Goal: Navigation & Orientation: Find specific page/section

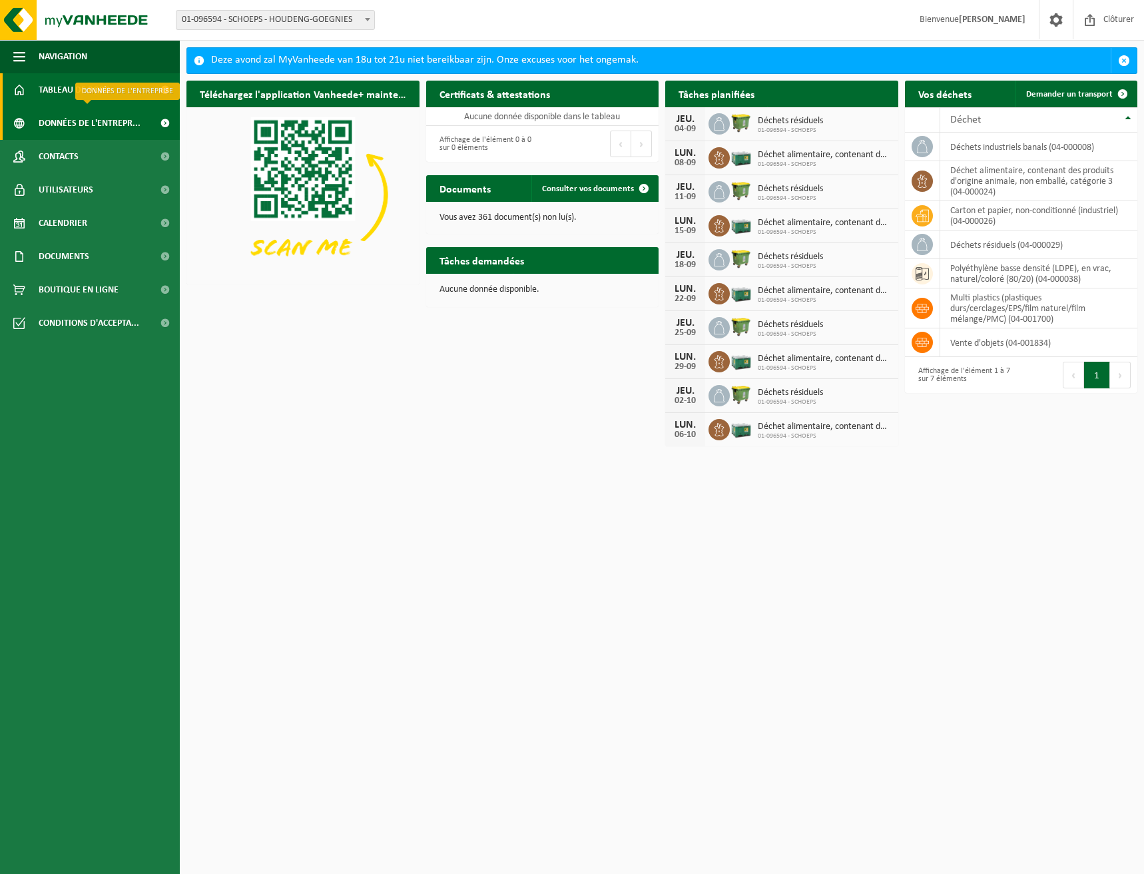
click at [81, 119] on span "Données de l'entrepr..." at bounding box center [90, 123] width 102 height 33
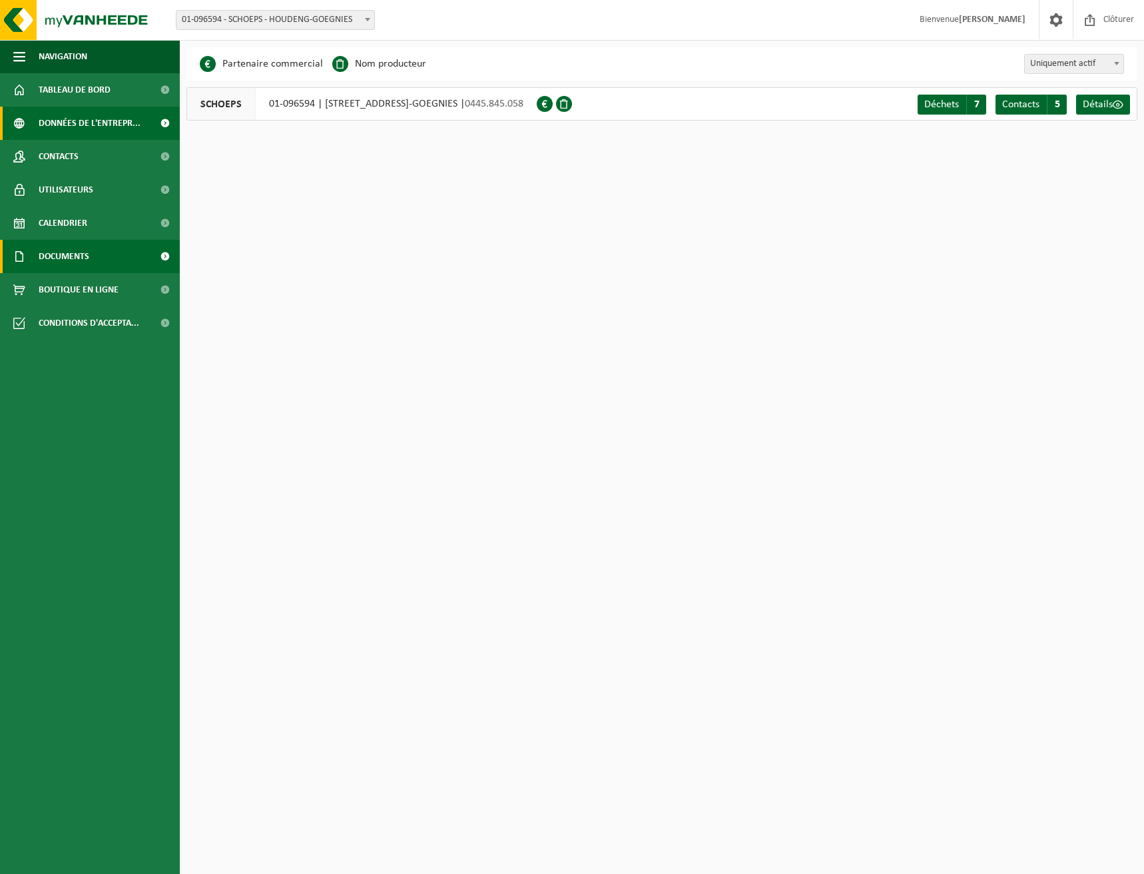
click at [69, 252] on span "Documents" at bounding box center [64, 256] width 51 height 33
click at [55, 272] on span "Documents" at bounding box center [64, 256] width 51 height 33
click at [20, 59] on span "button" at bounding box center [19, 56] width 12 height 33
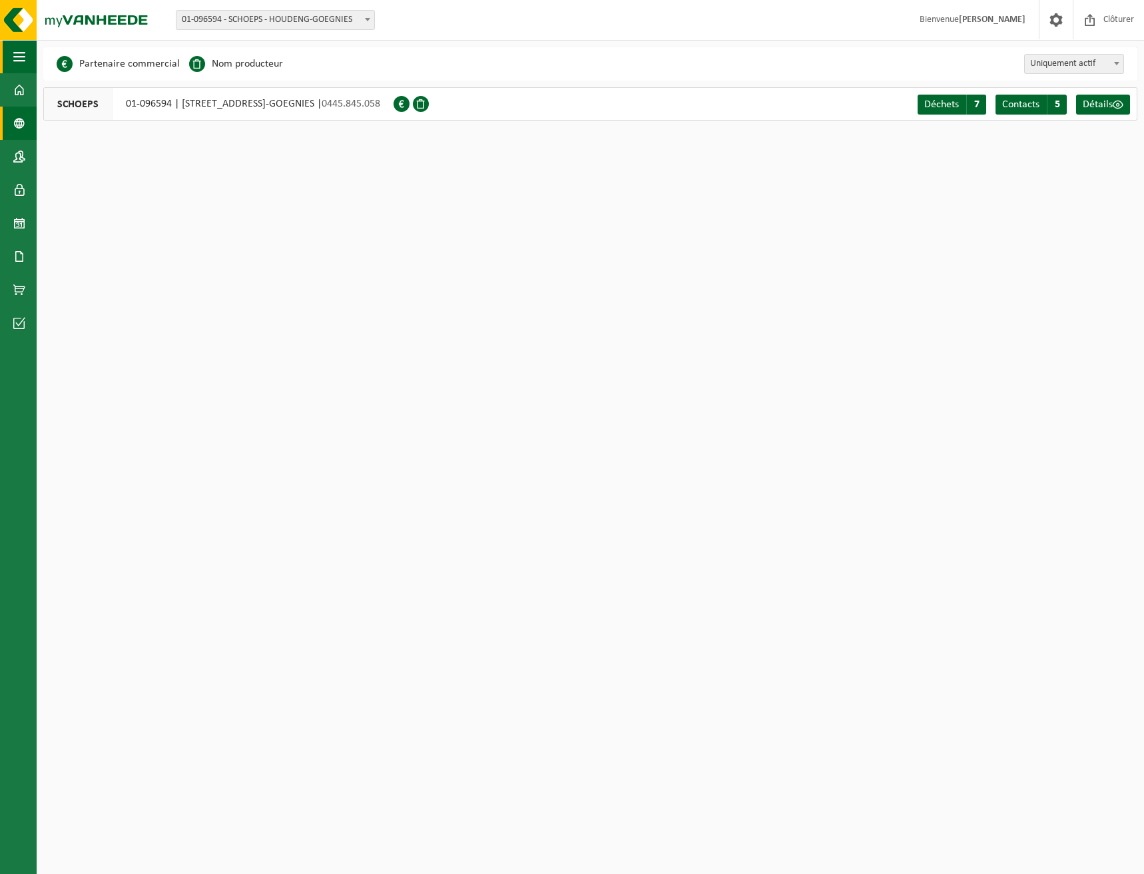
click at [20, 59] on span "button" at bounding box center [19, 56] width 12 height 33
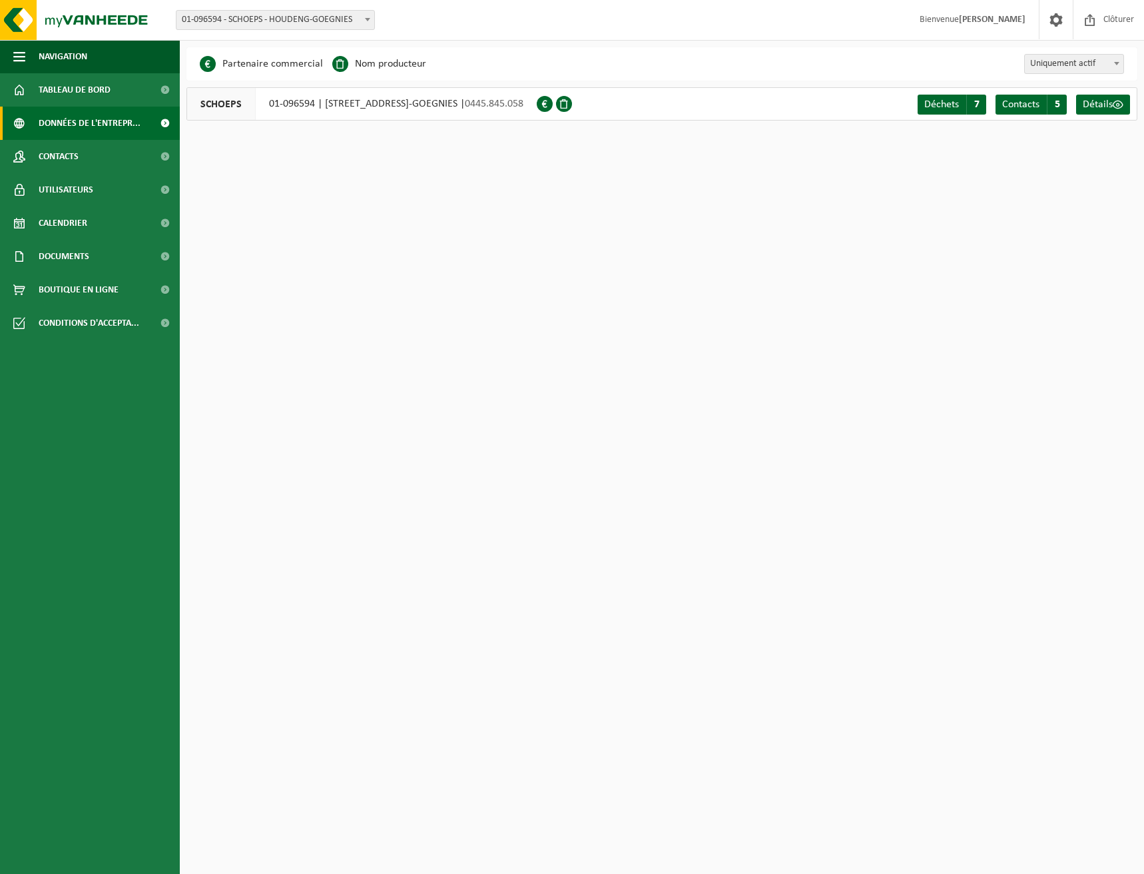
click at [956, 22] on span "Bienvenue FLORINE OLIVIER" at bounding box center [972, 19] width 133 height 39
click at [1053, 24] on span at bounding box center [1056, 19] width 20 height 39
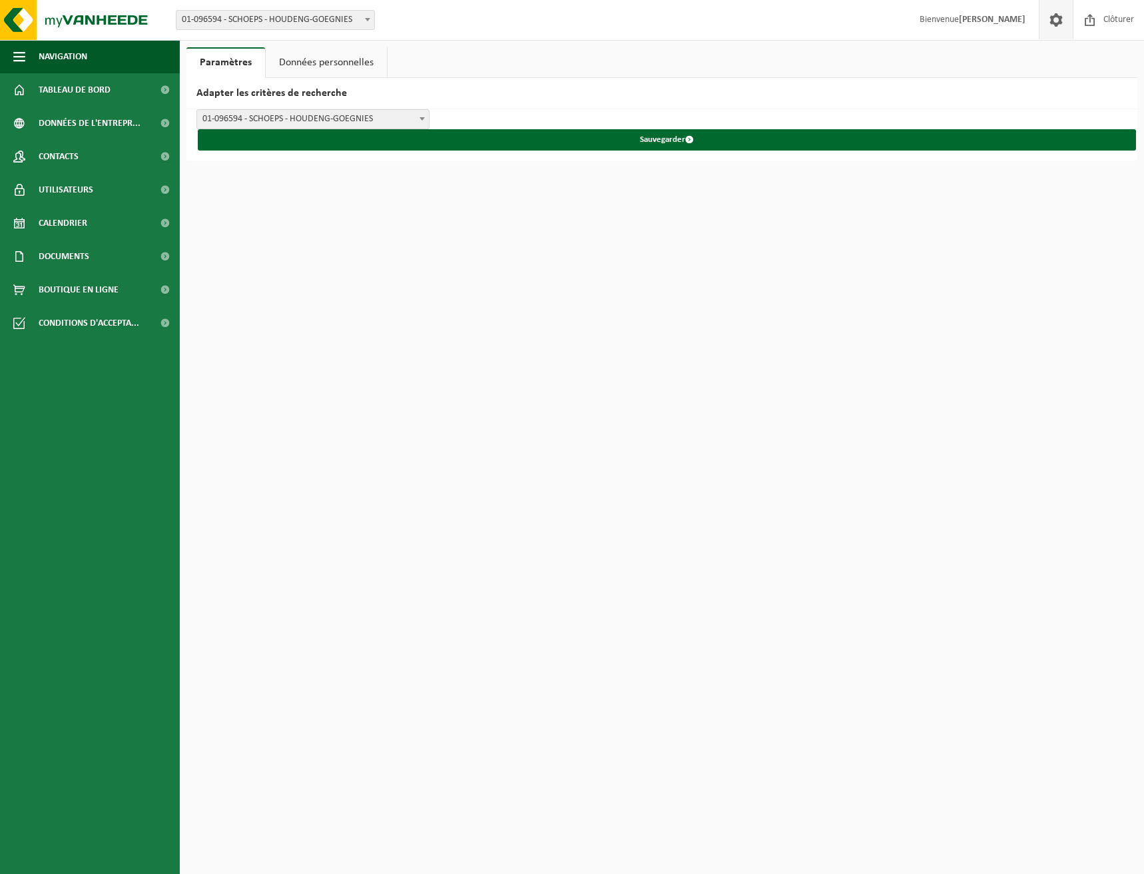
click at [1053, 24] on span at bounding box center [1056, 19] width 20 height 39
click at [310, 52] on link "Données personnelles" at bounding box center [326, 62] width 121 height 31
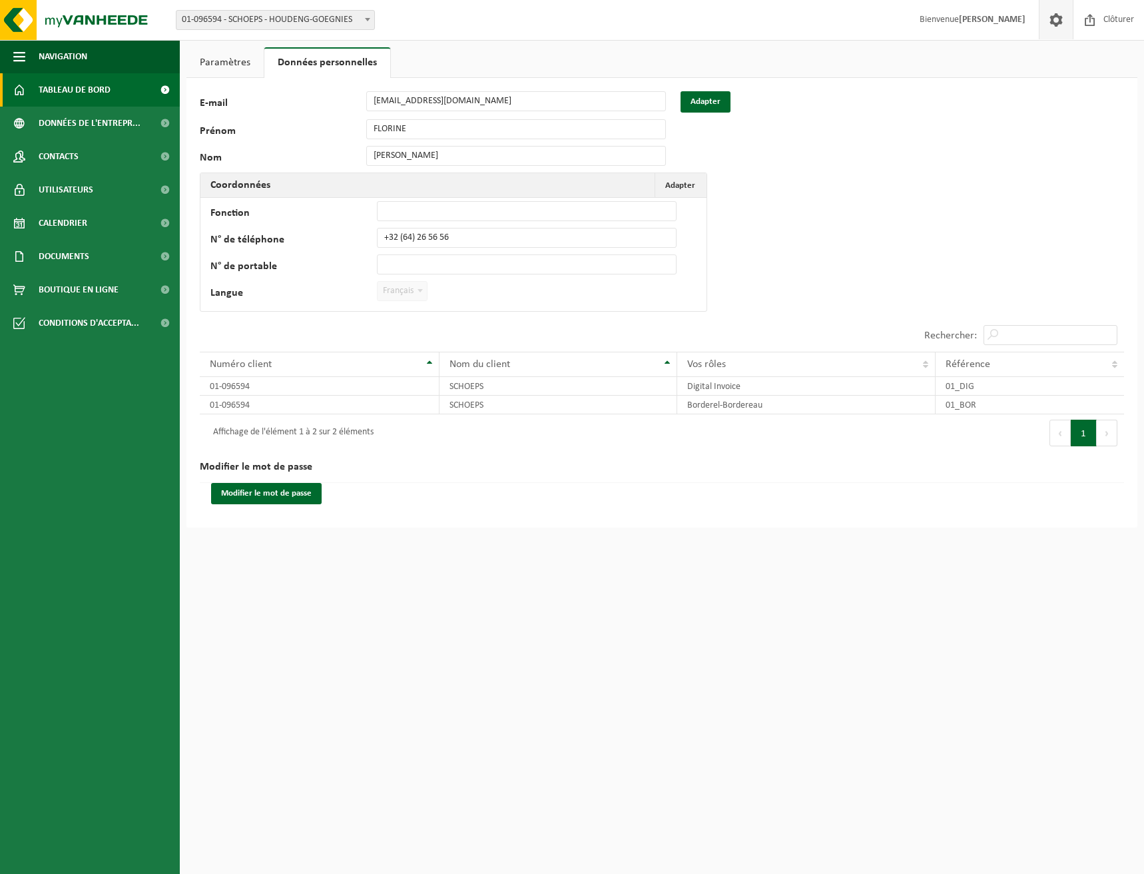
click at [83, 85] on span "Tableau de bord" at bounding box center [75, 89] width 72 height 33
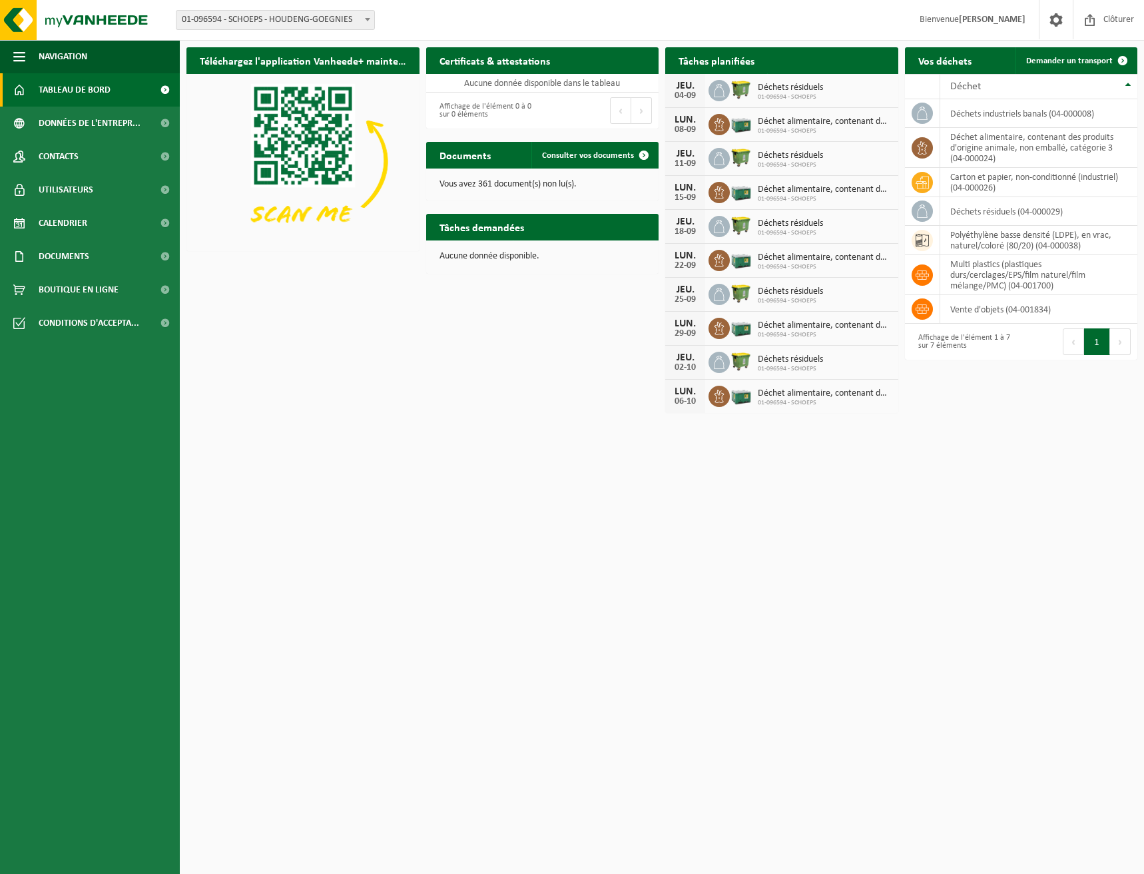
click at [491, 234] on h2 "Tâches demandées" at bounding box center [481, 227] width 111 height 26
click at [116, 131] on span "Données de l'entrepr..." at bounding box center [90, 123] width 102 height 33
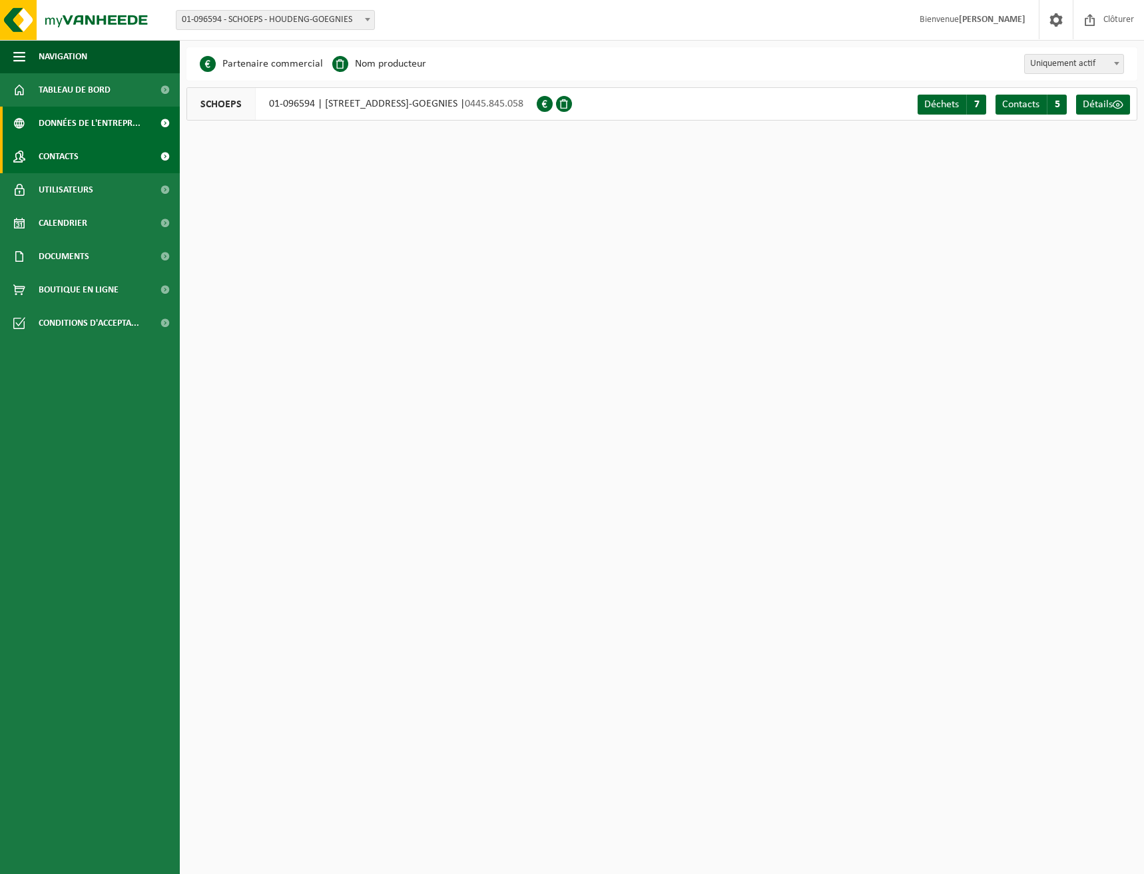
click at [87, 153] on link "Contacts" at bounding box center [90, 156] width 180 height 33
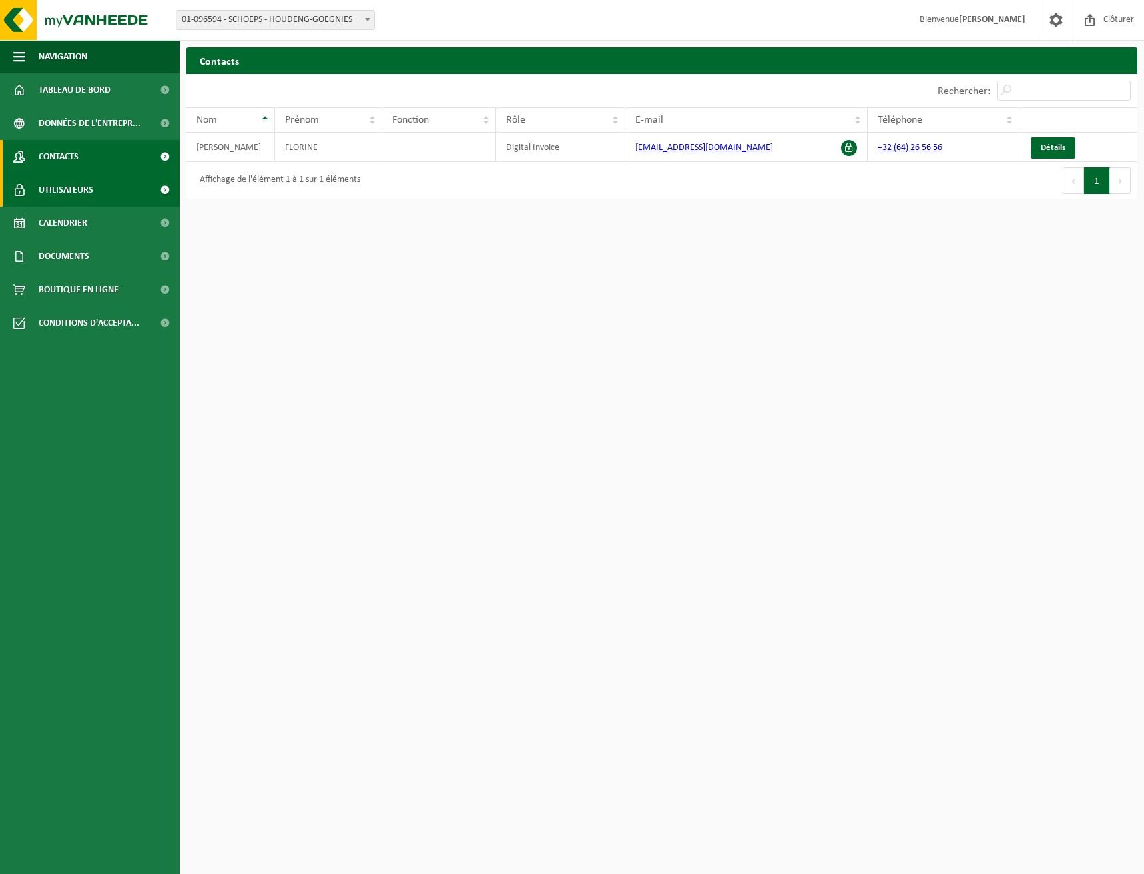
click at [77, 188] on span "Utilisateurs" at bounding box center [66, 189] width 55 height 33
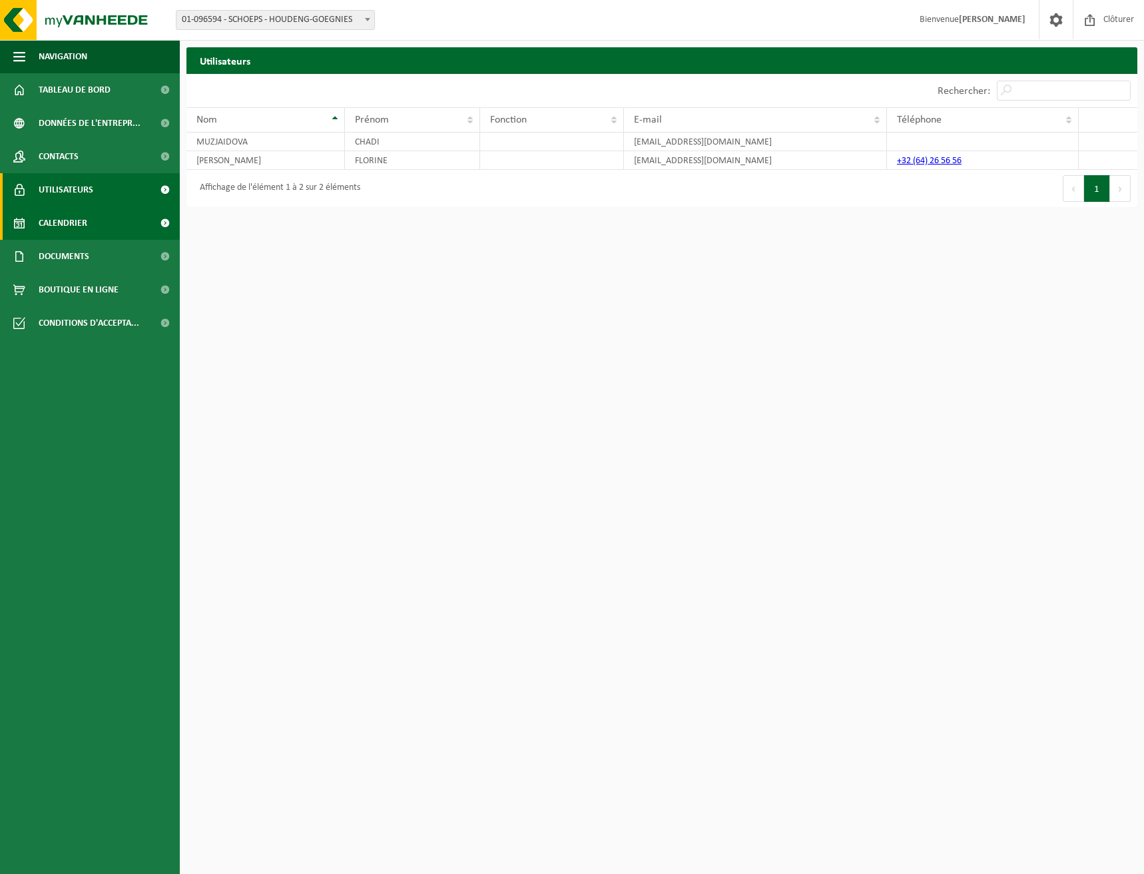
click at [81, 227] on span "Calendrier" at bounding box center [63, 222] width 49 height 33
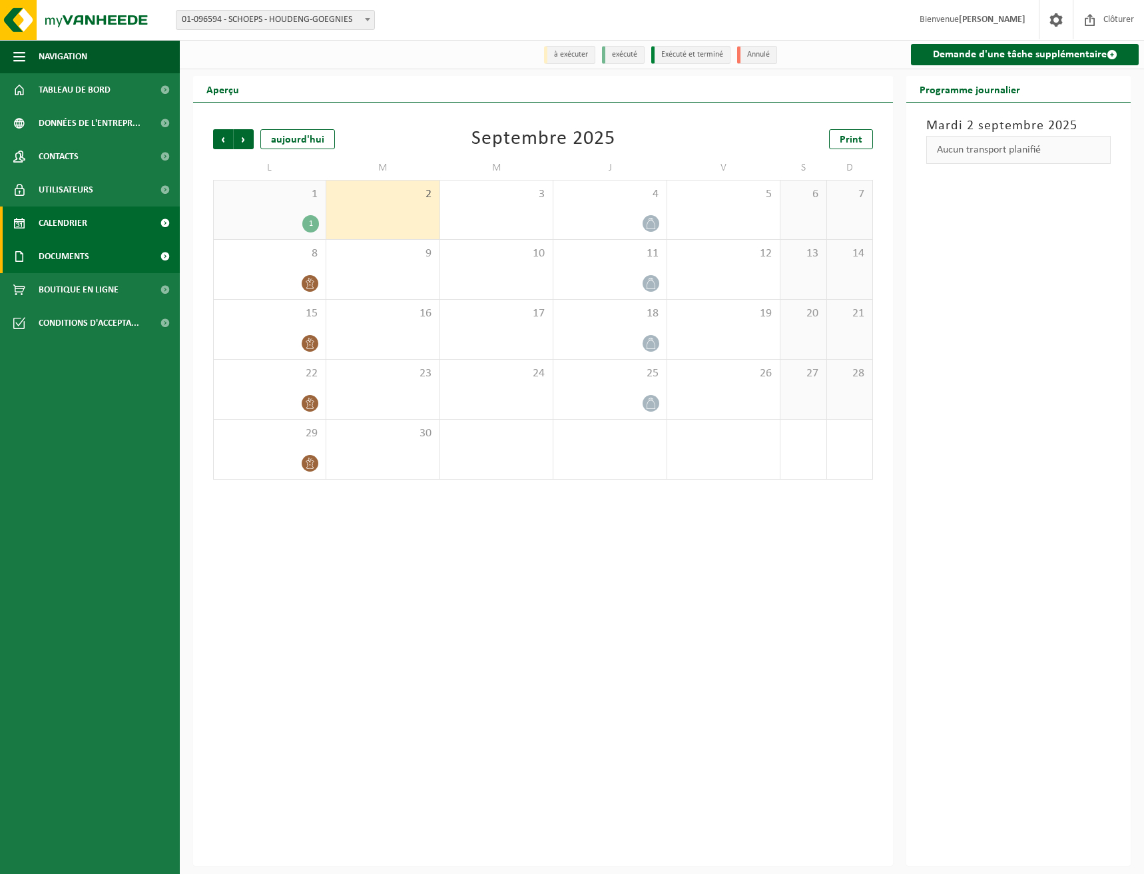
click at [83, 259] on span "Documents" at bounding box center [64, 256] width 51 height 33
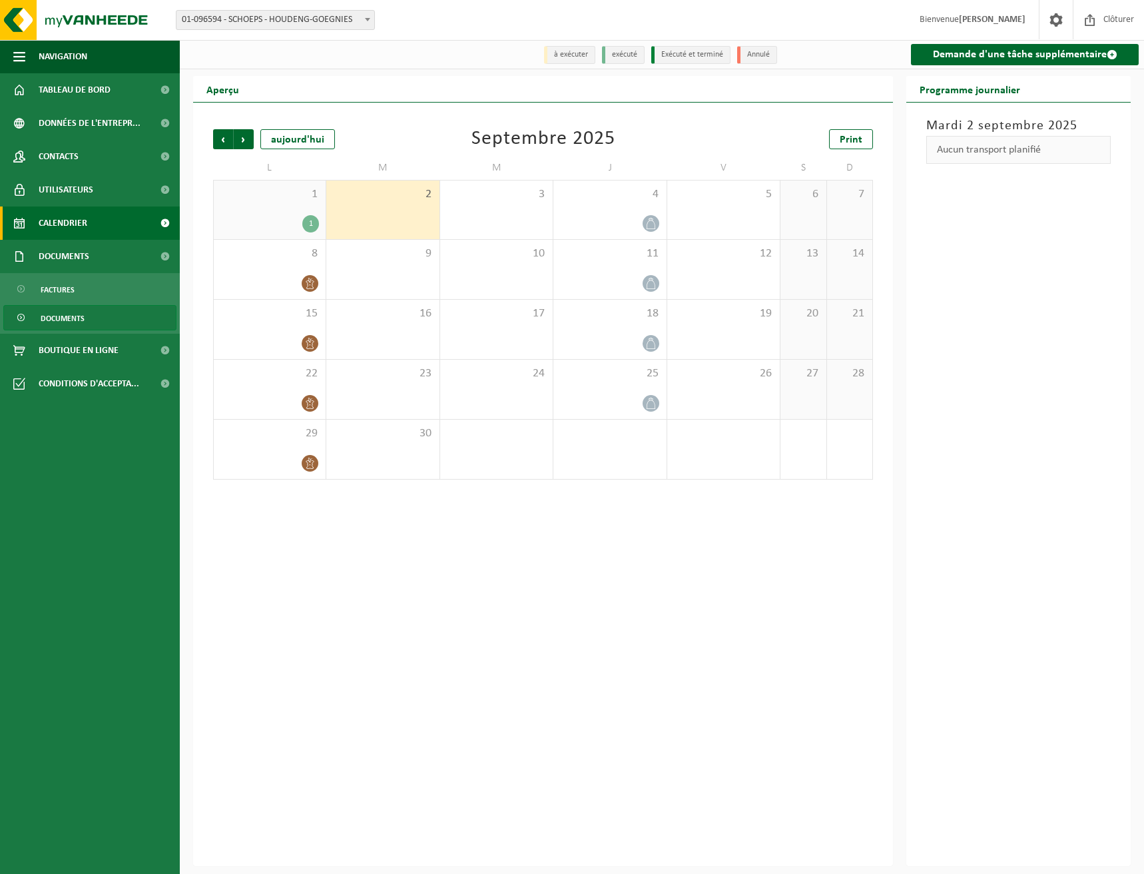
click at [70, 326] on span "Documents" at bounding box center [63, 318] width 44 height 25
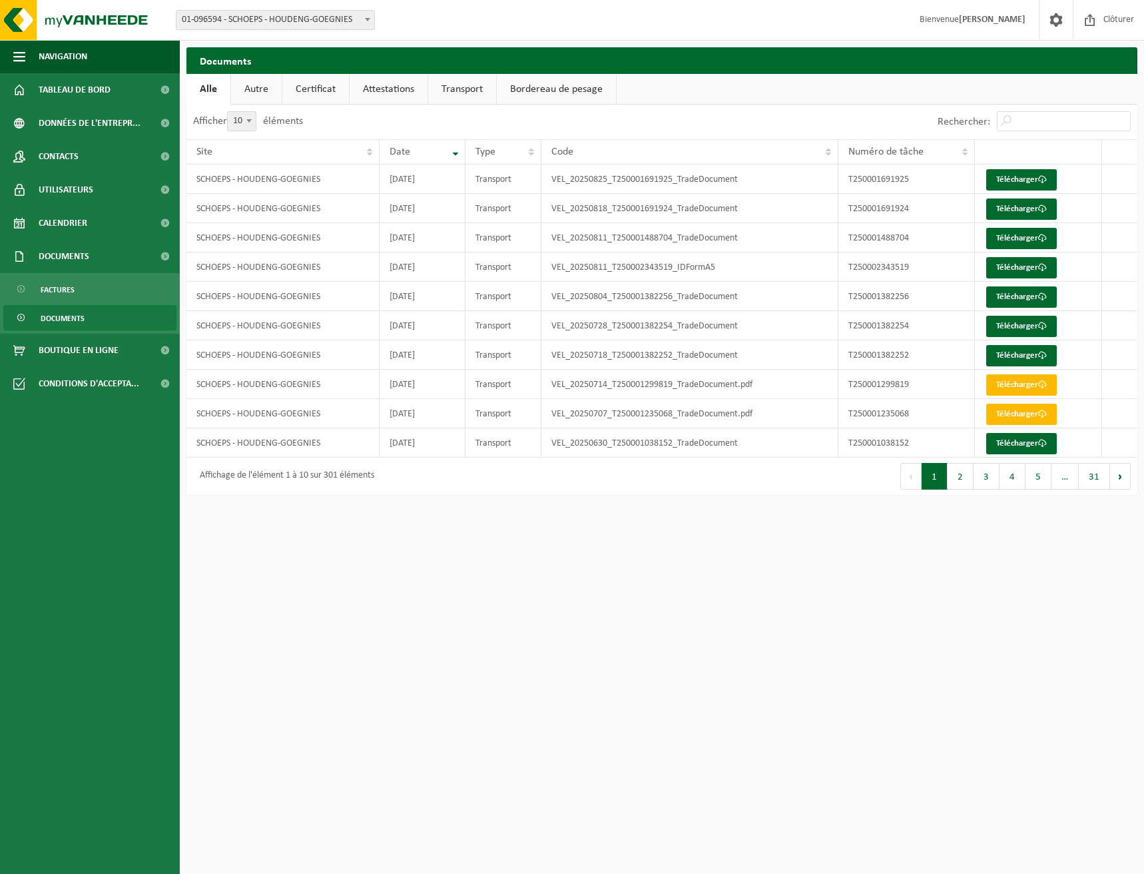
click at [256, 87] on link "Autre" at bounding box center [256, 89] width 51 height 31
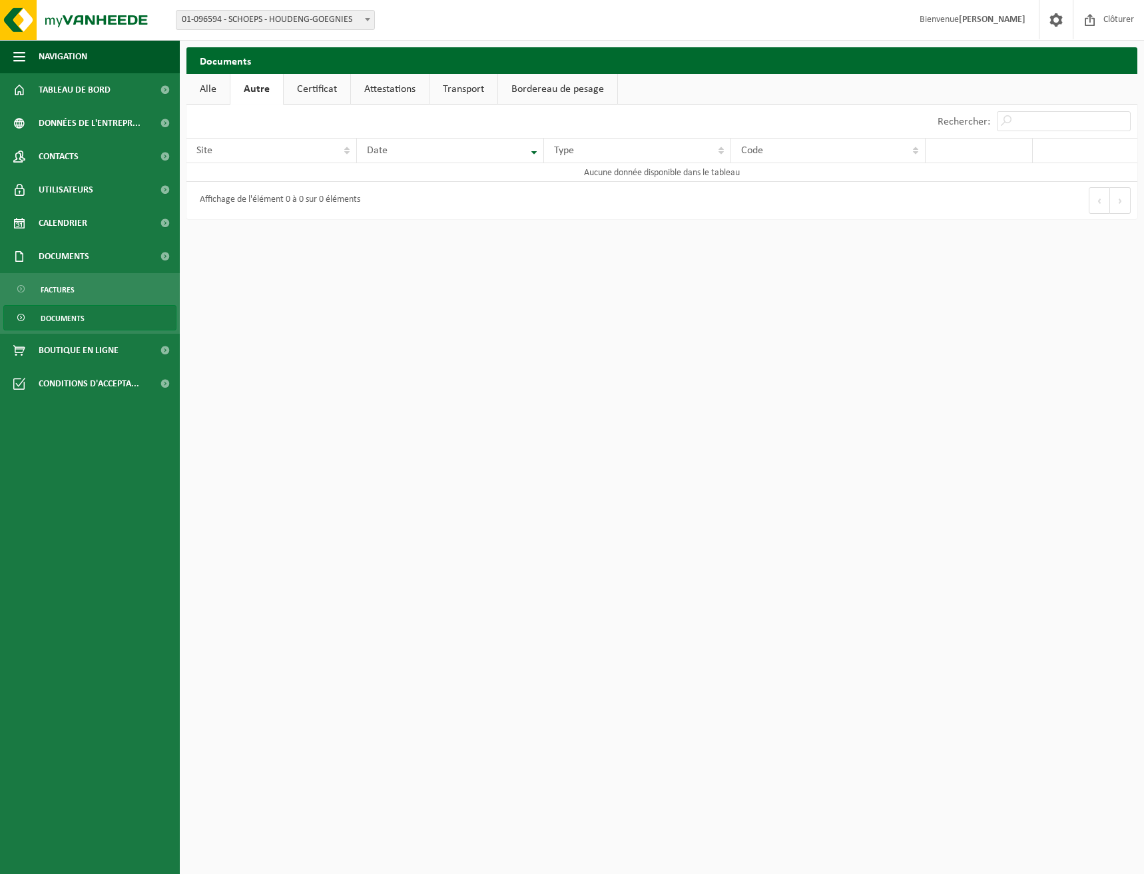
click at [316, 88] on link "Certificat" at bounding box center [317, 89] width 67 height 31
click at [366, 91] on link "Attestations" at bounding box center [389, 89] width 78 height 31
click at [469, 91] on link "Transport" at bounding box center [465, 89] width 68 height 31
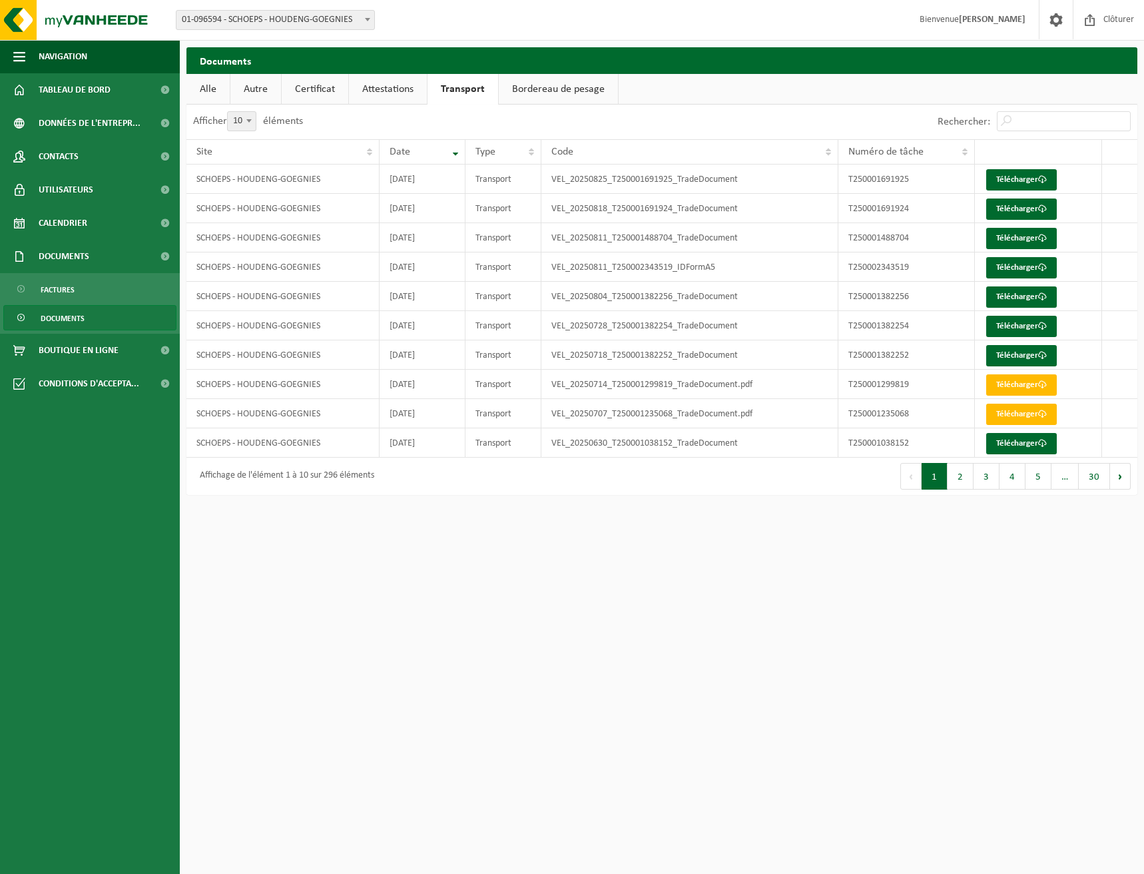
click at [557, 99] on link "Bordereau de pesage" at bounding box center [558, 89] width 119 height 31
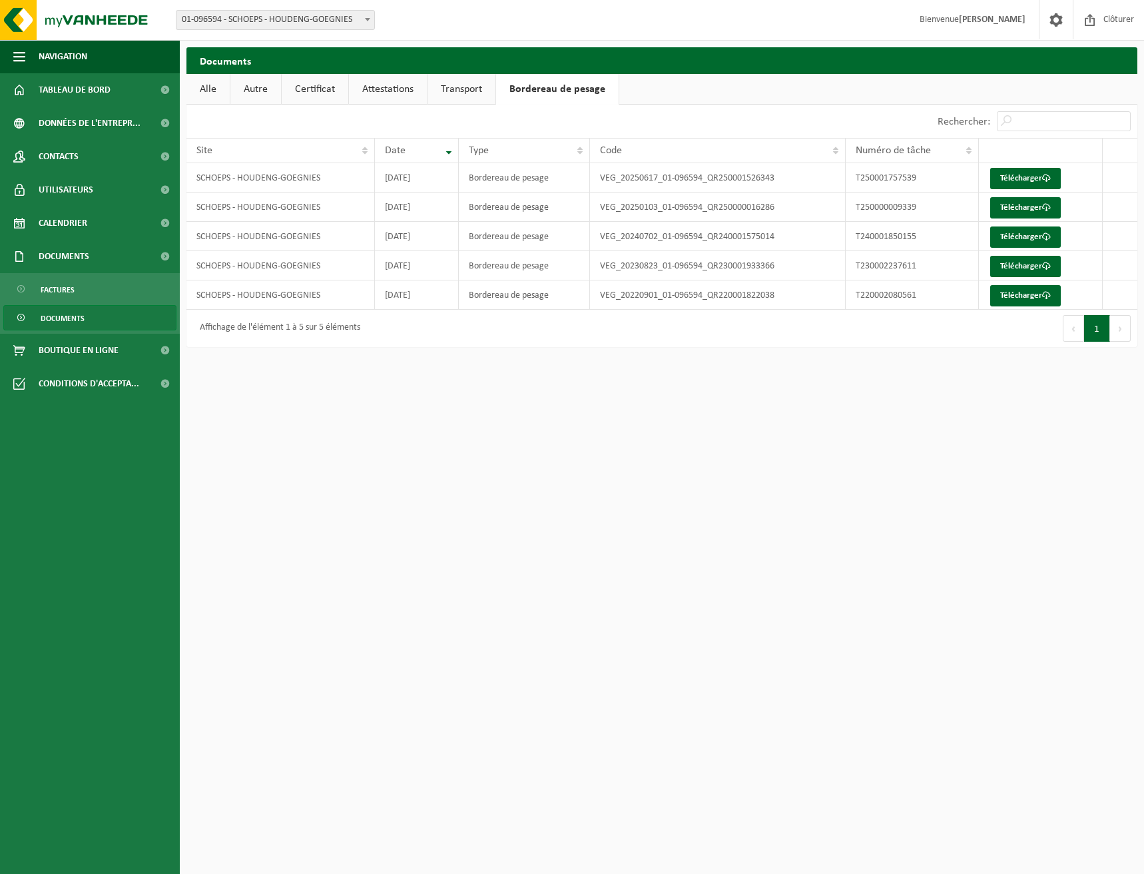
click at [45, 321] on span "Documents" at bounding box center [63, 318] width 44 height 25
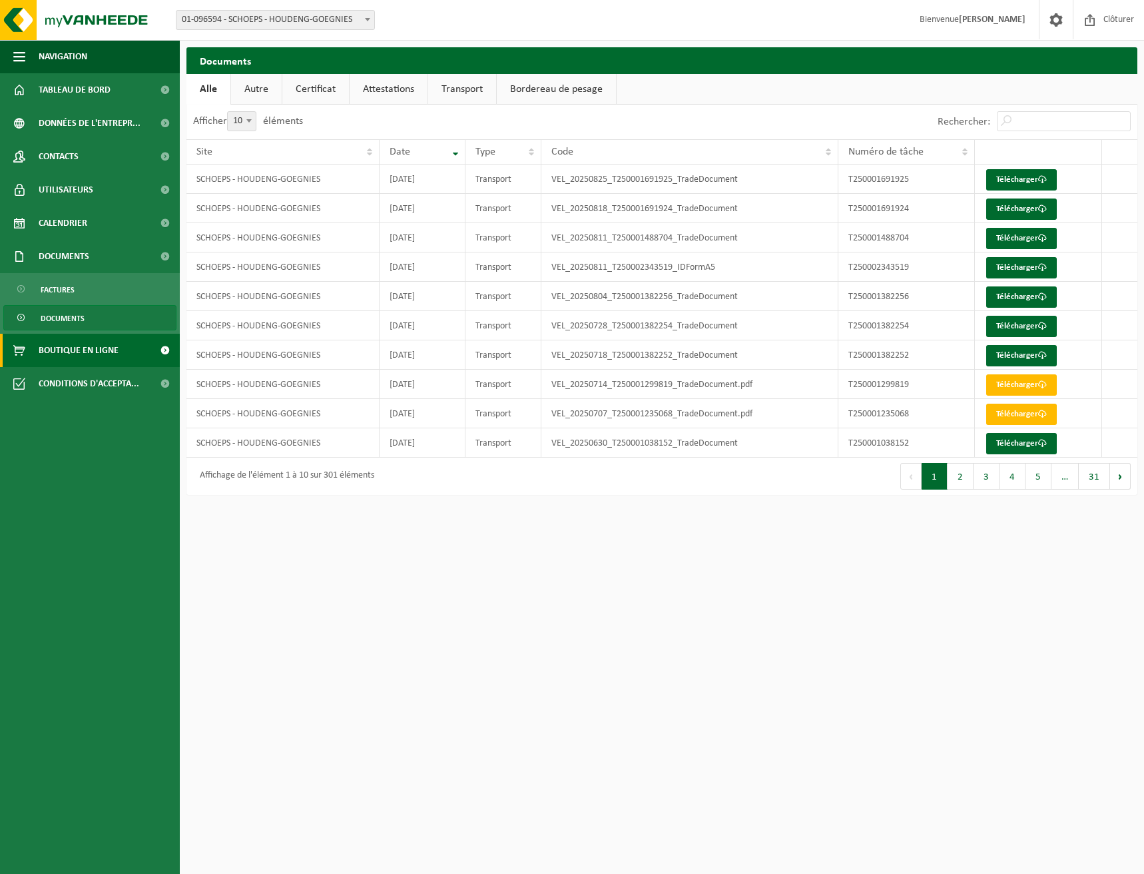
click at [65, 346] on span "Boutique en ligne" at bounding box center [79, 350] width 80 height 33
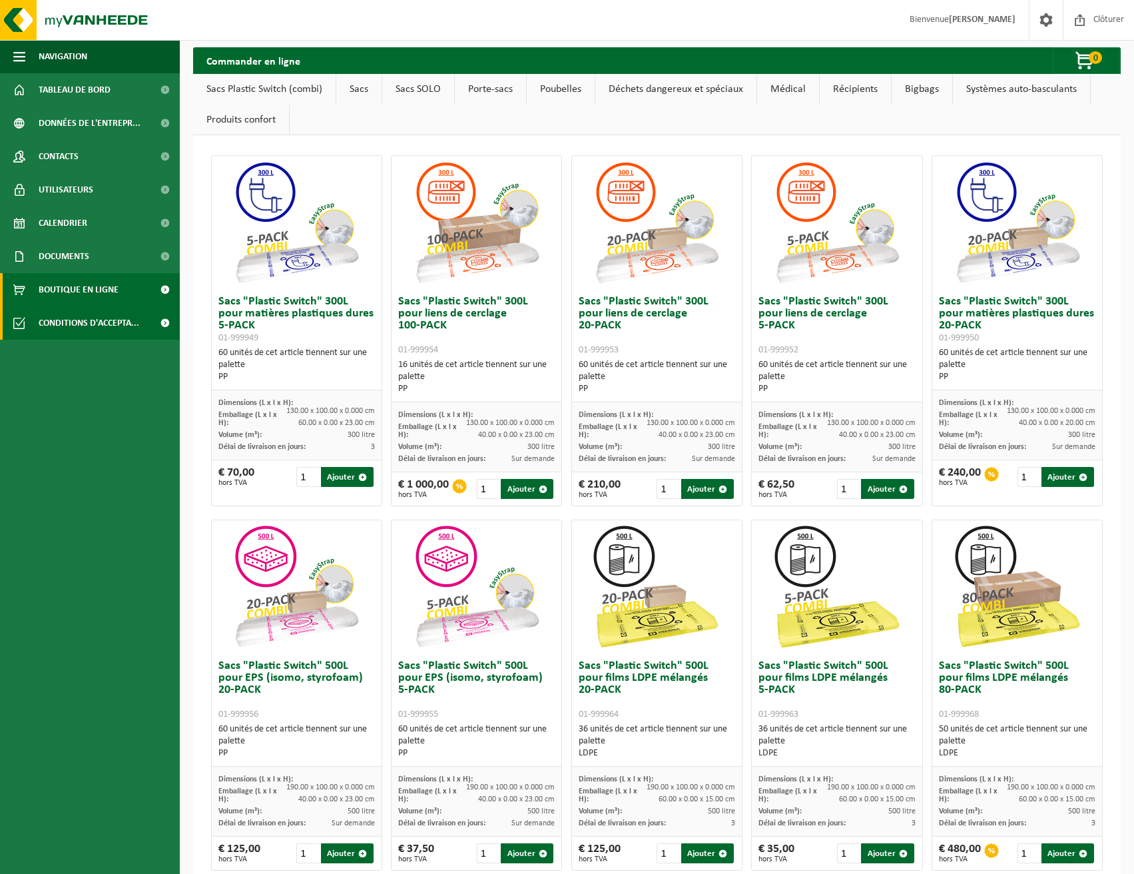
click at [71, 323] on span "Conditions d'accepta..." at bounding box center [89, 322] width 101 height 33
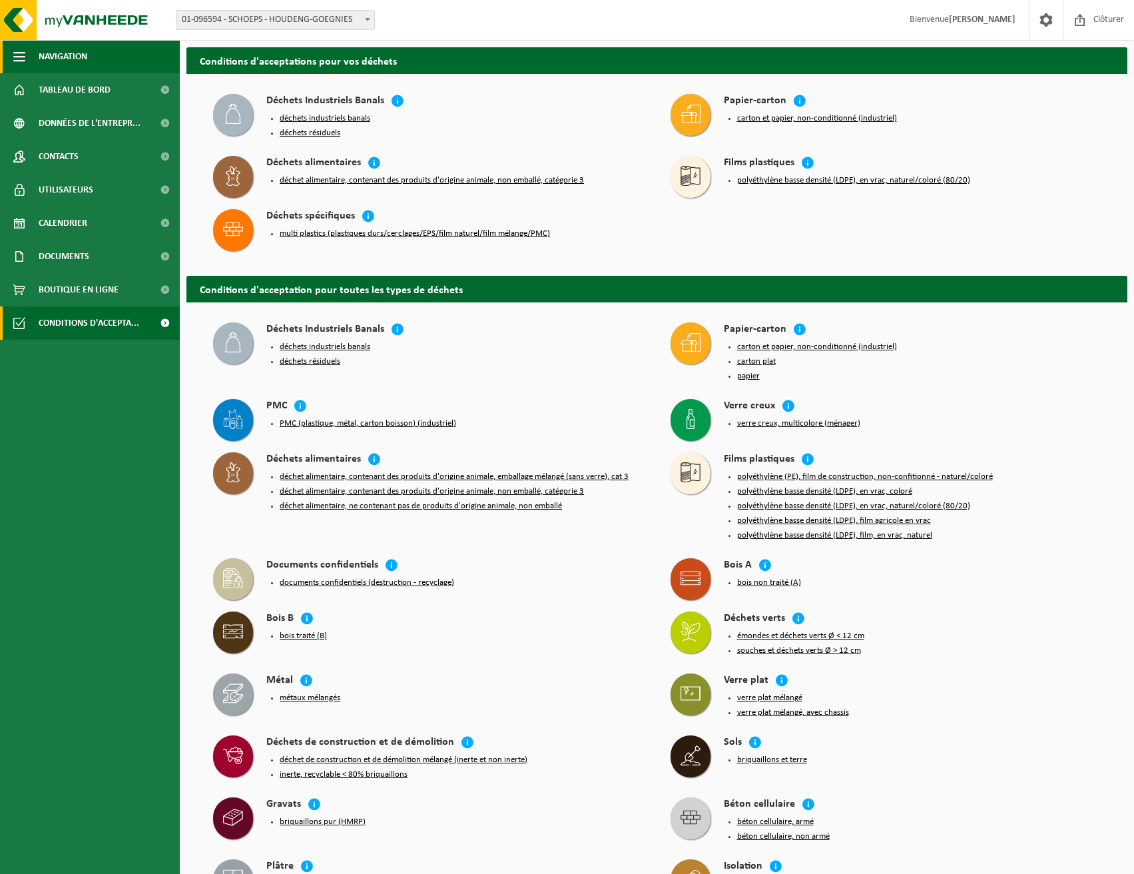
click at [9, 49] on button "Navigation" at bounding box center [90, 56] width 180 height 33
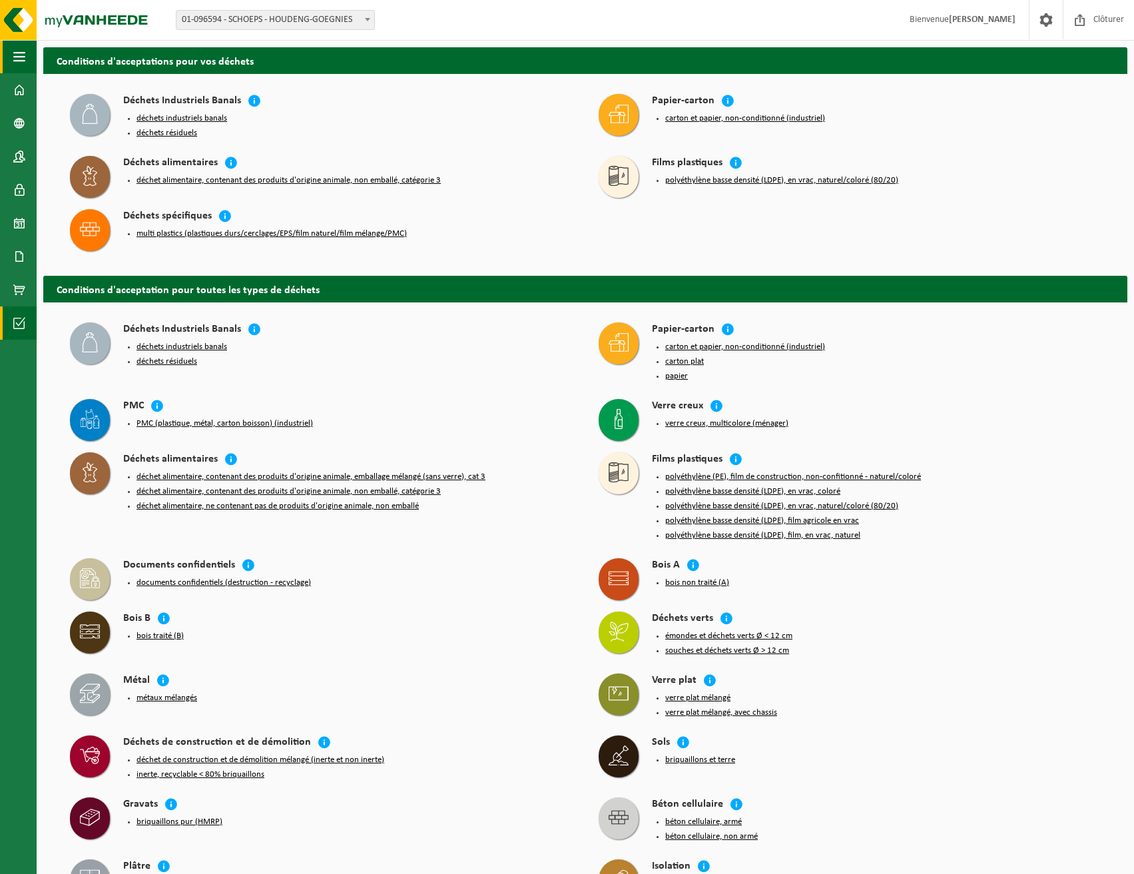
click at [17, 57] on span "button" at bounding box center [19, 56] width 12 height 33
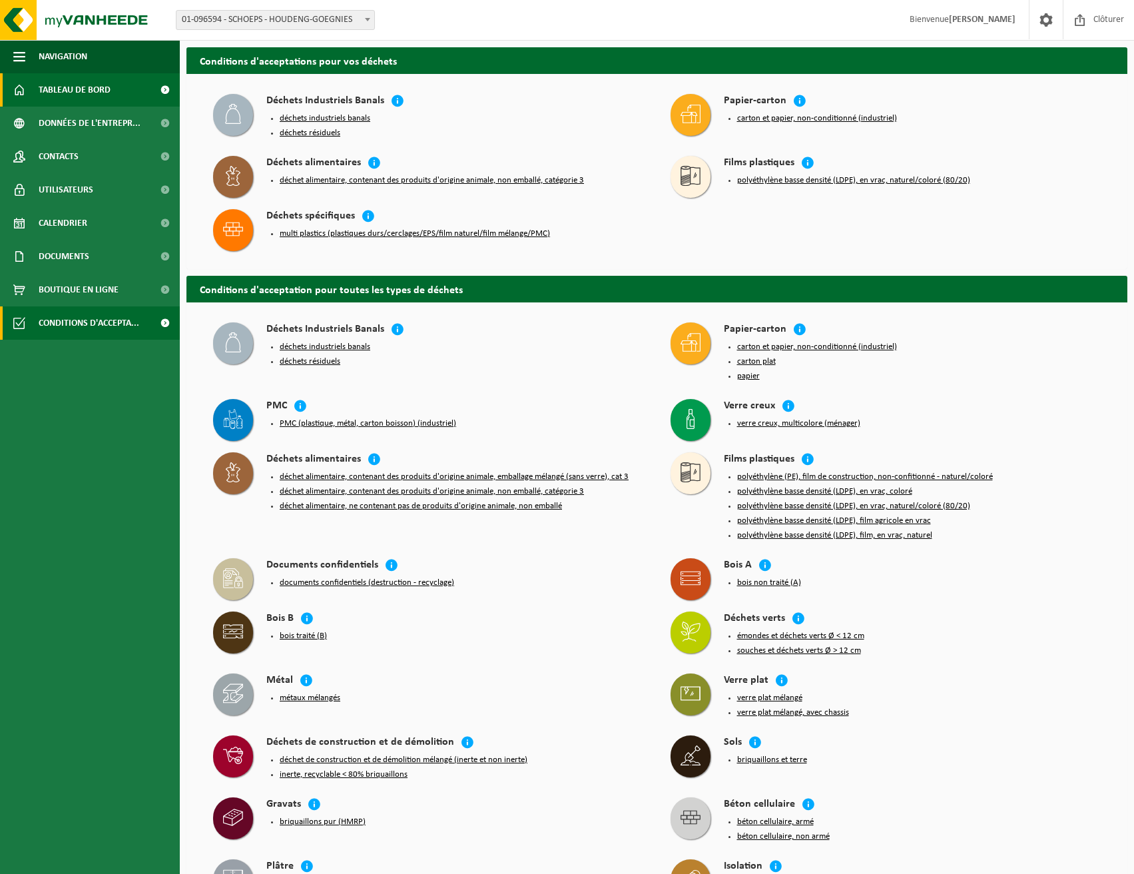
click at [69, 86] on span "Tableau de bord" at bounding box center [75, 89] width 72 height 33
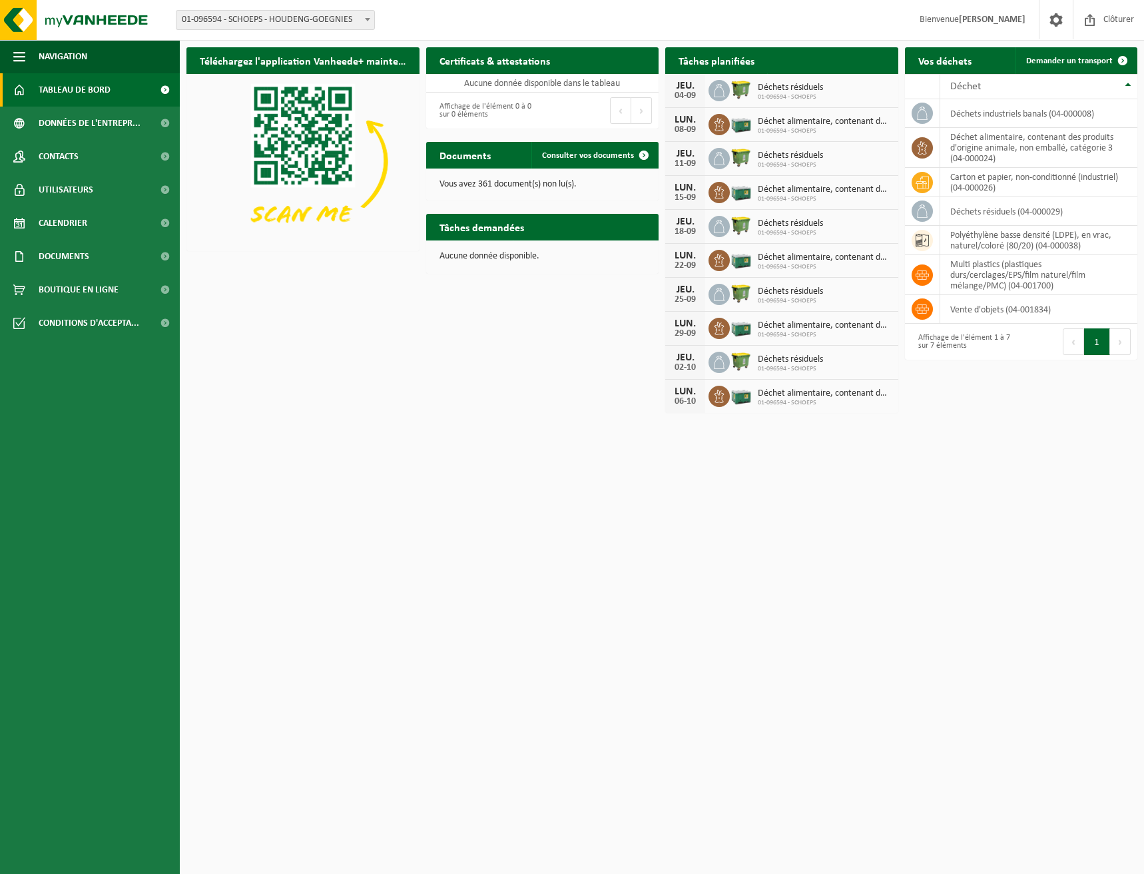
click at [493, 124] on div "Affichage de l'élément 0 à 0 sur 0 éléments" at bounding box center [484, 110] width 103 height 29
click at [515, 62] on h2 "Certificats & attestations" at bounding box center [494, 60] width 137 height 26
click at [517, 77] on td "Aucune donnée disponible dans le tableau" at bounding box center [542, 83] width 233 height 19
click at [517, 84] on td "Aucune donnée disponible dans le tableau" at bounding box center [542, 83] width 233 height 19
click at [505, 105] on div "Affichage de l'élément 0 à 0 sur 0 éléments" at bounding box center [484, 110] width 103 height 29
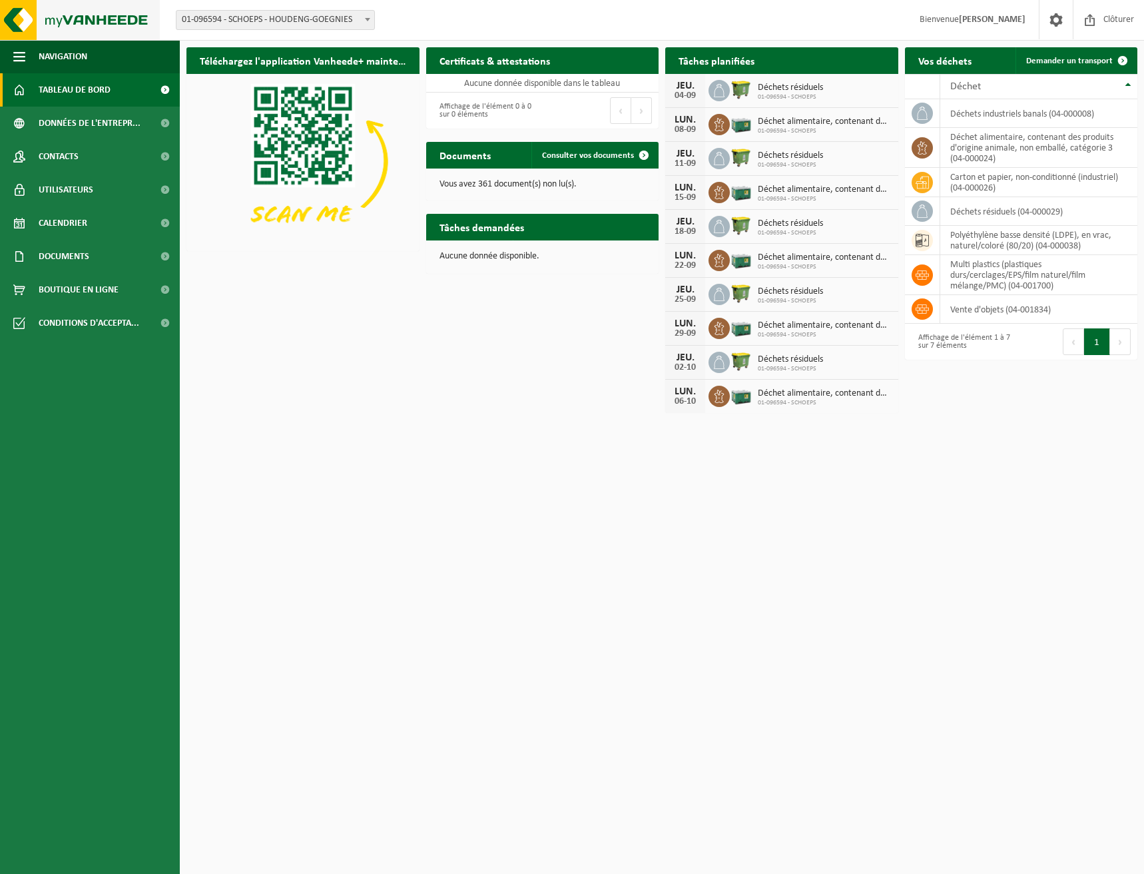
click at [75, 19] on img at bounding box center [80, 20] width 160 height 40
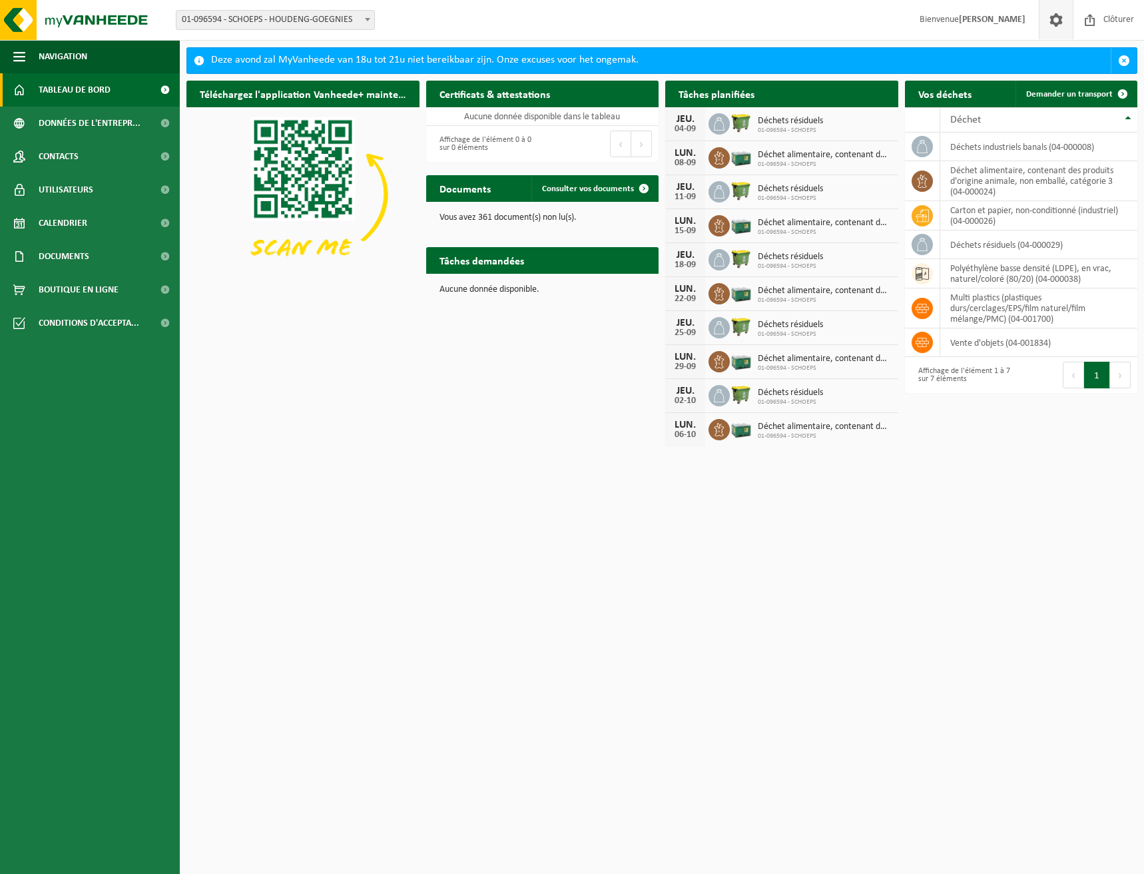
click at [1051, 30] on span at bounding box center [1056, 19] width 20 height 39
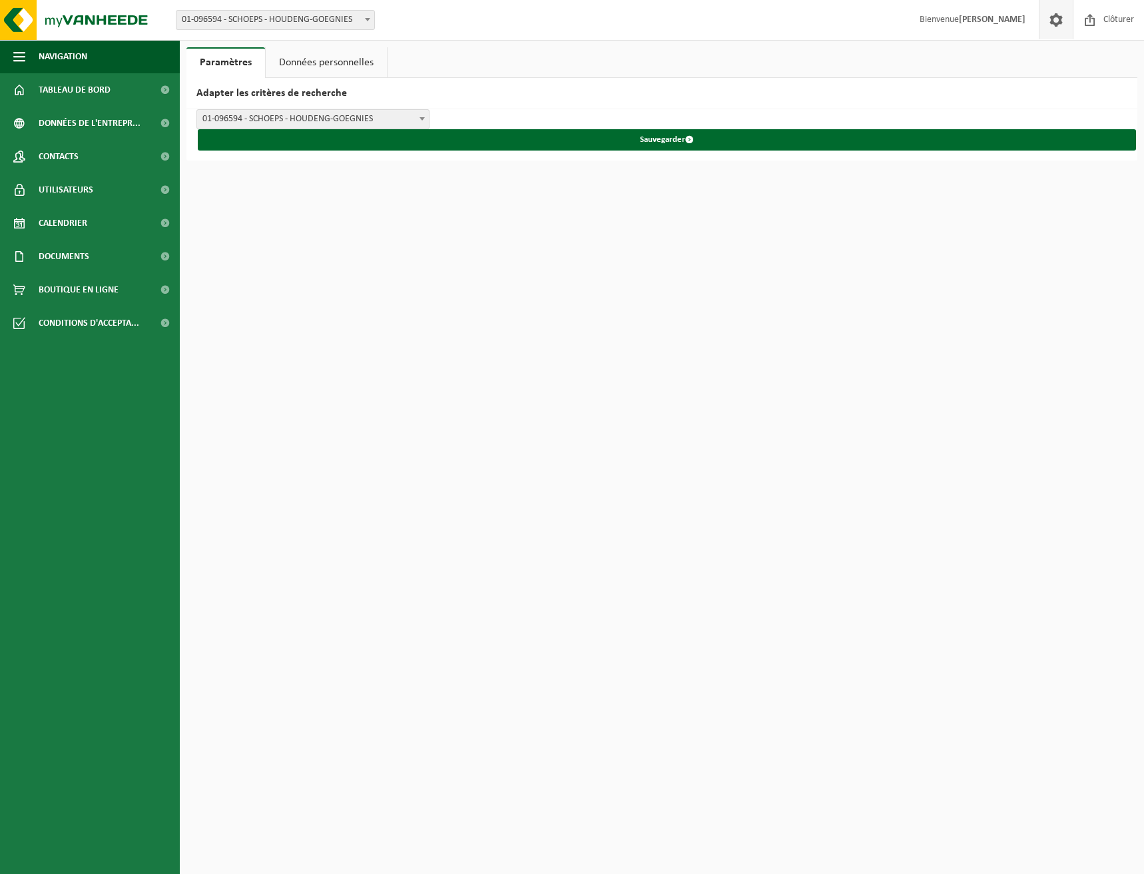
click at [1051, 30] on span at bounding box center [1056, 19] width 20 height 39
click at [107, 25] on img at bounding box center [80, 20] width 160 height 40
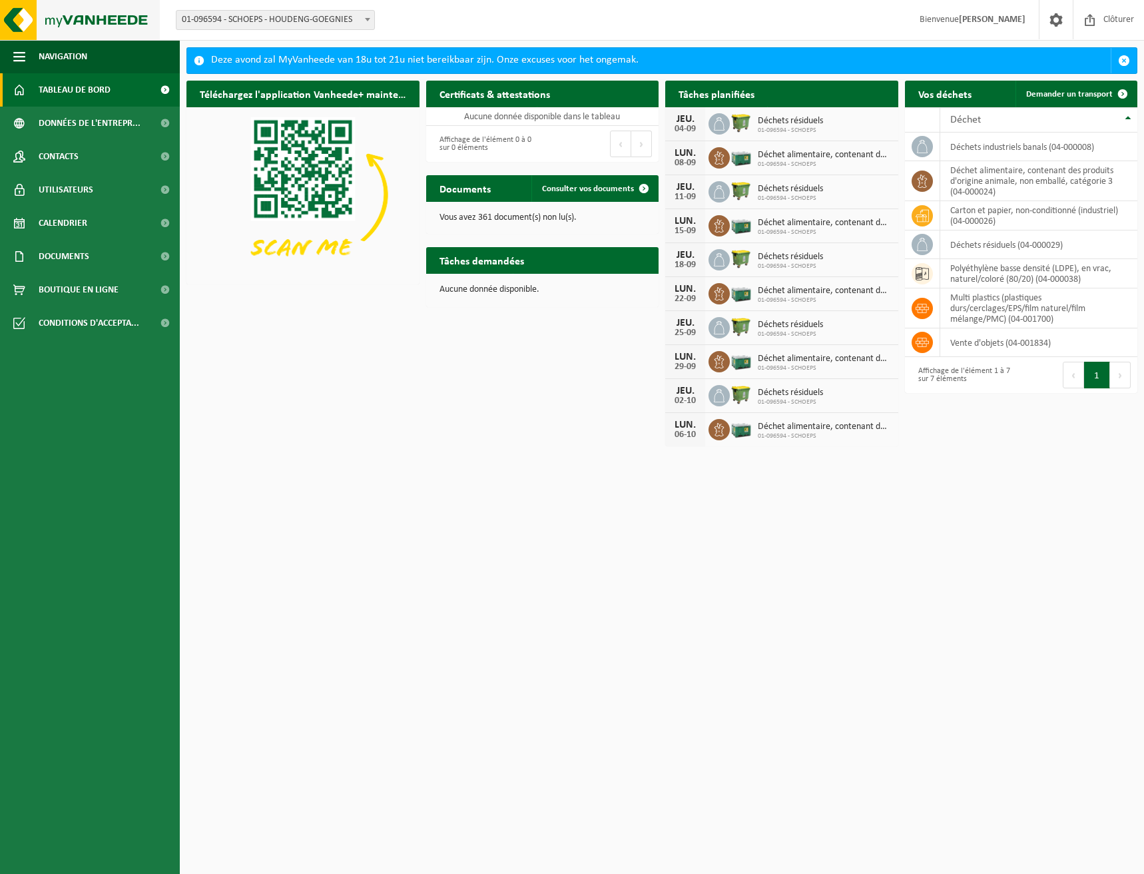
click at [114, 25] on img at bounding box center [80, 20] width 160 height 40
click at [593, 184] on span "Consulter vos documents" at bounding box center [588, 188] width 92 height 9
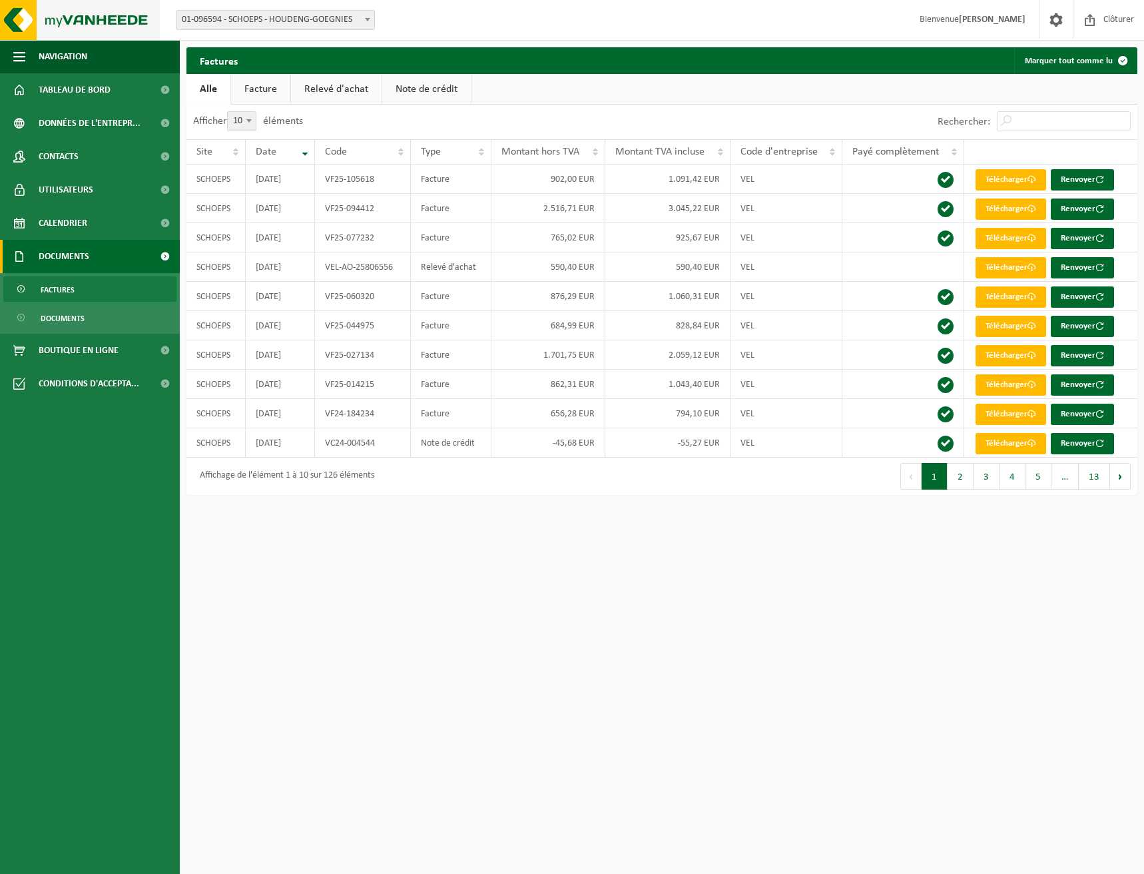
click at [45, 19] on img at bounding box center [80, 20] width 160 height 40
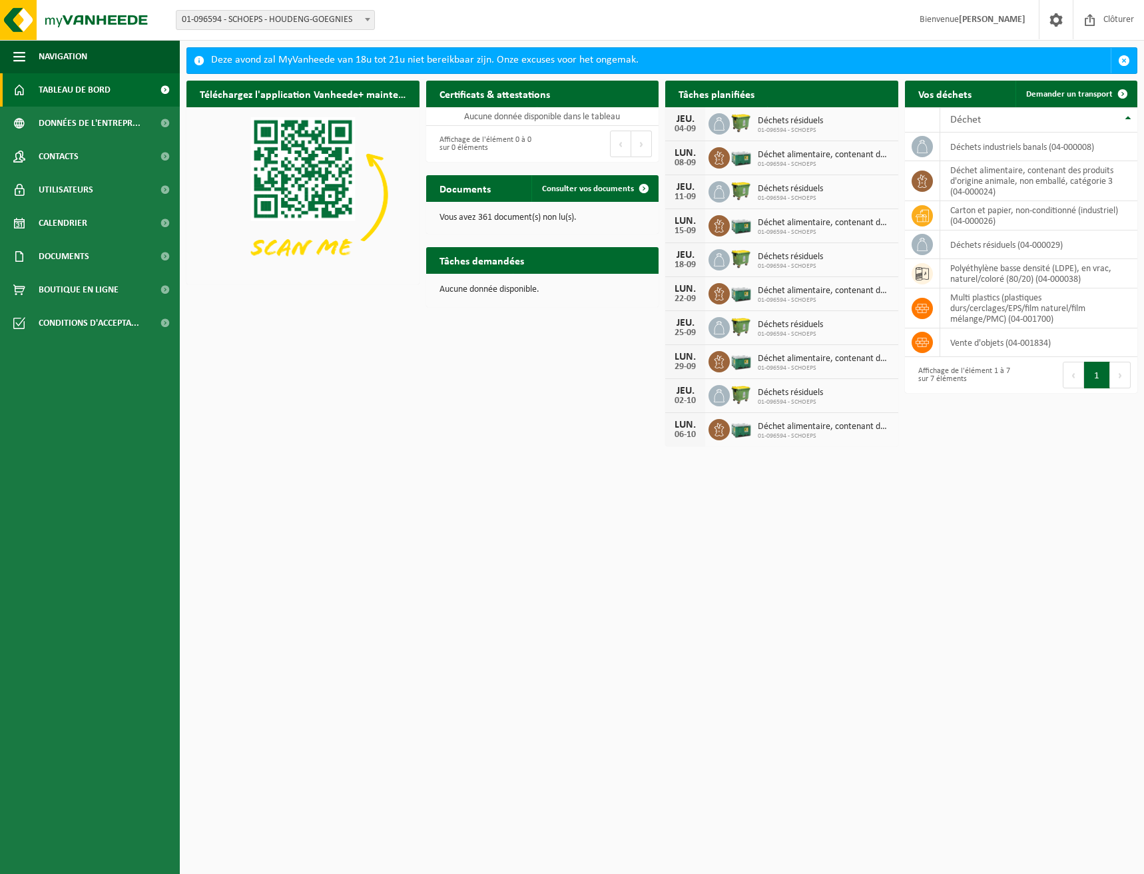
click at [367, 64] on div "Deze avond zal MyVanheede van 18u tot 21u niet bereikbaar zijn. Onze excuses vo…" at bounding box center [661, 60] width 900 height 25
click at [1125, 58] on span "button" at bounding box center [1124, 61] width 12 height 12
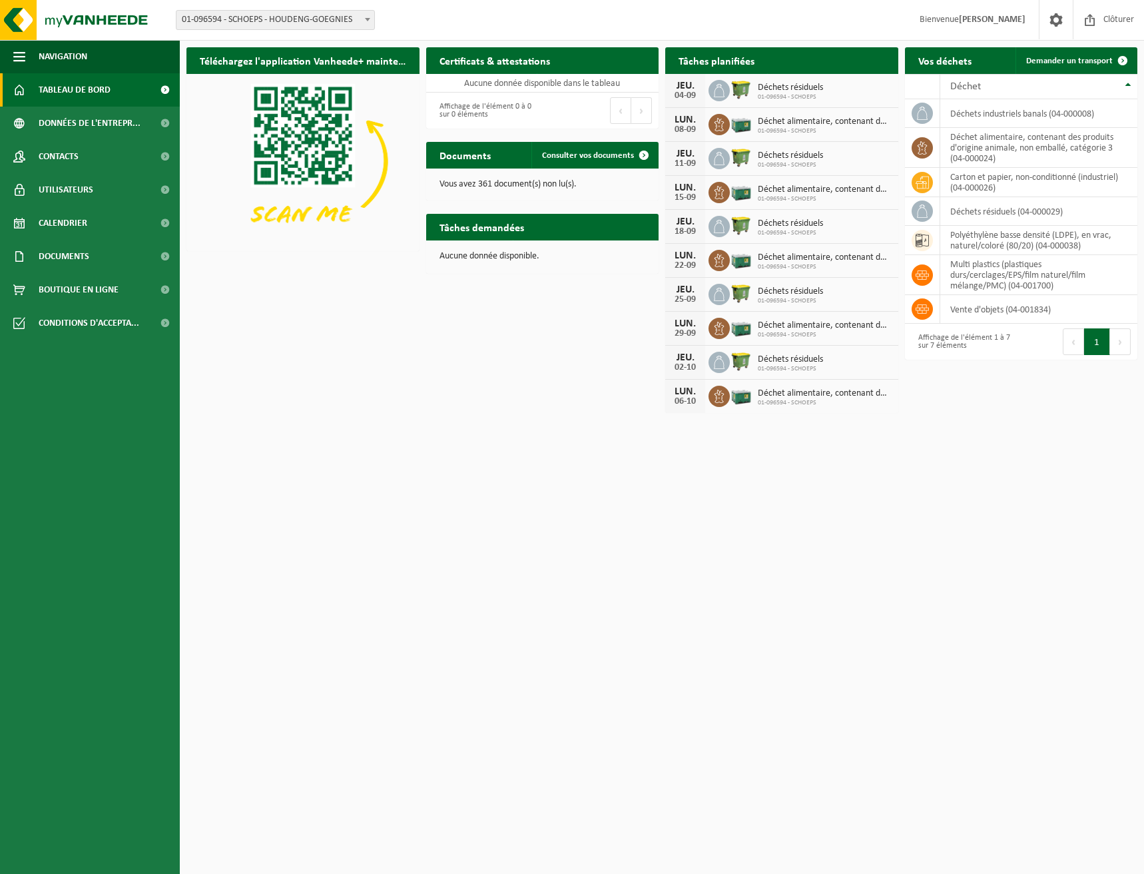
click at [519, 210] on div "Tâches demandées Afficher les tâches demandées Aucune donnée disponible." at bounding box center [543, 243] width 240 height 73
click at [481, 228] on h2 "Tâches demandées" at bounding box center [481, 227] width 111 height 26
click at [22, 50] on span "button" at bounding box center [19, 56] width 12 height 33
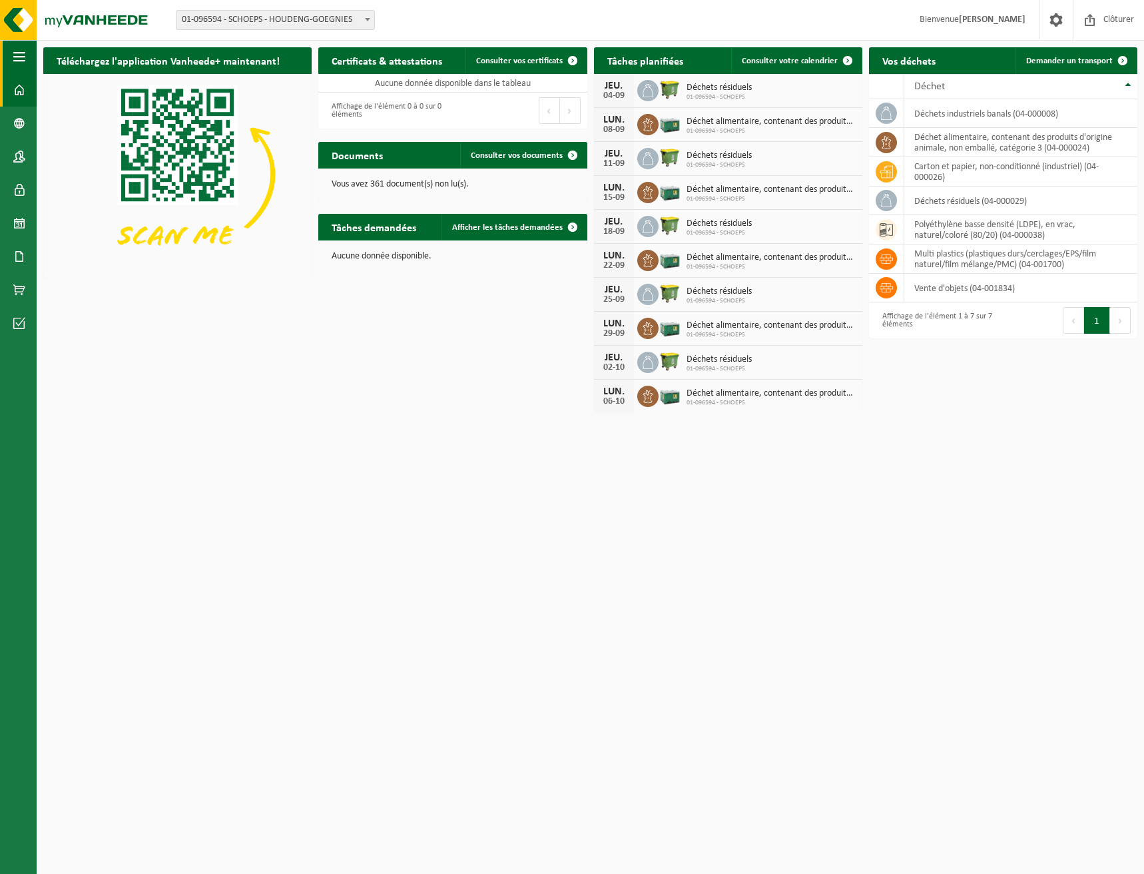
click at [22, 50] on span "button" at bounding box center [19, 56] width 12 height 33
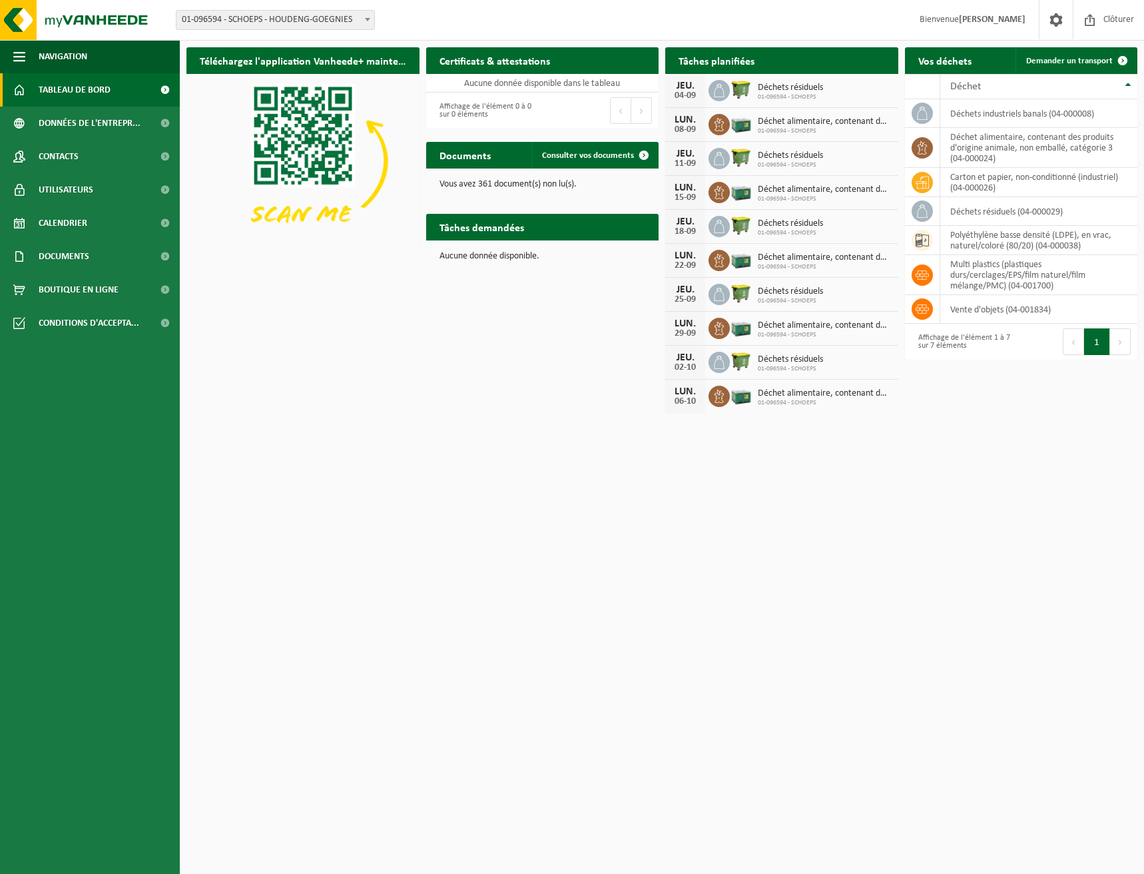
click at [52, 91] on span "Tableau de bord" at bounding box center [75, 89] width 72 height 33
click at [62, 122] on span "Données de l'entrepr..." at bounding box center [90, 123] width 102 height 33
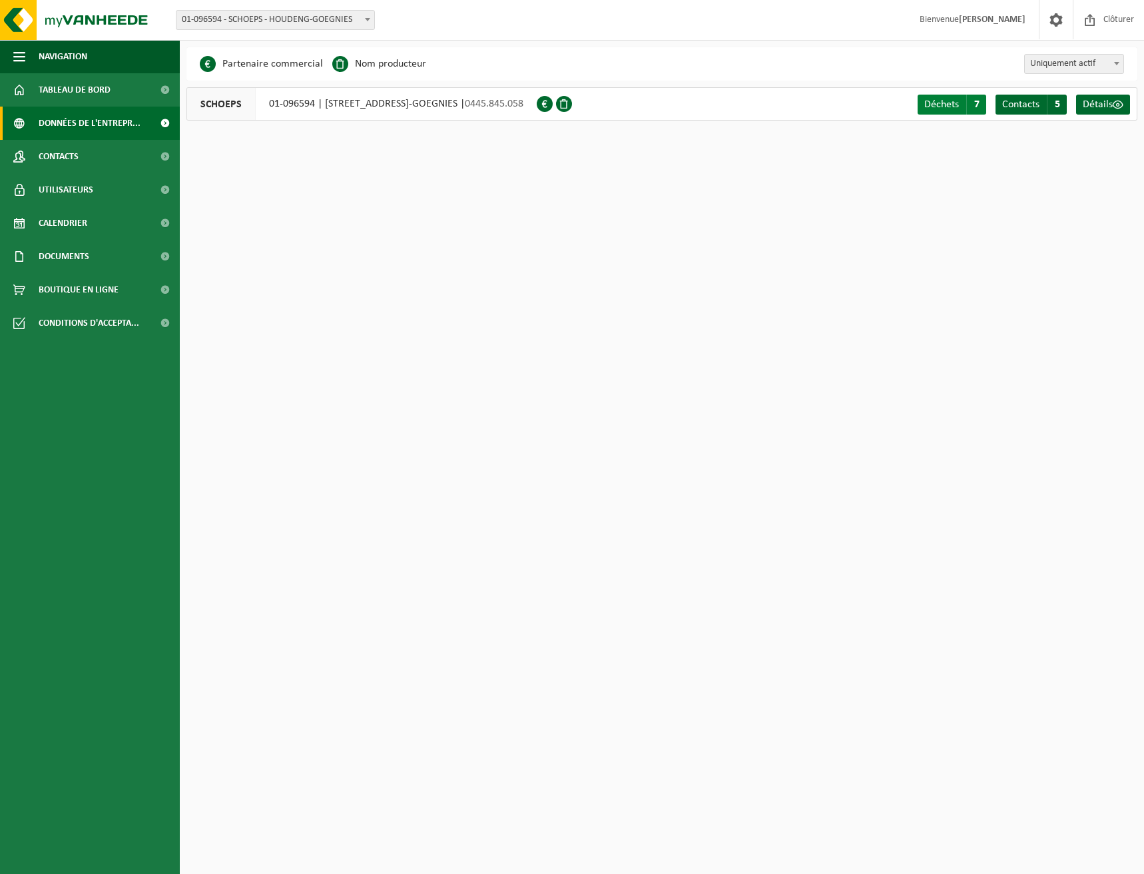
click at [949, 105] on span "Déchets" at bounding box center [941, 104] width 35 height 11
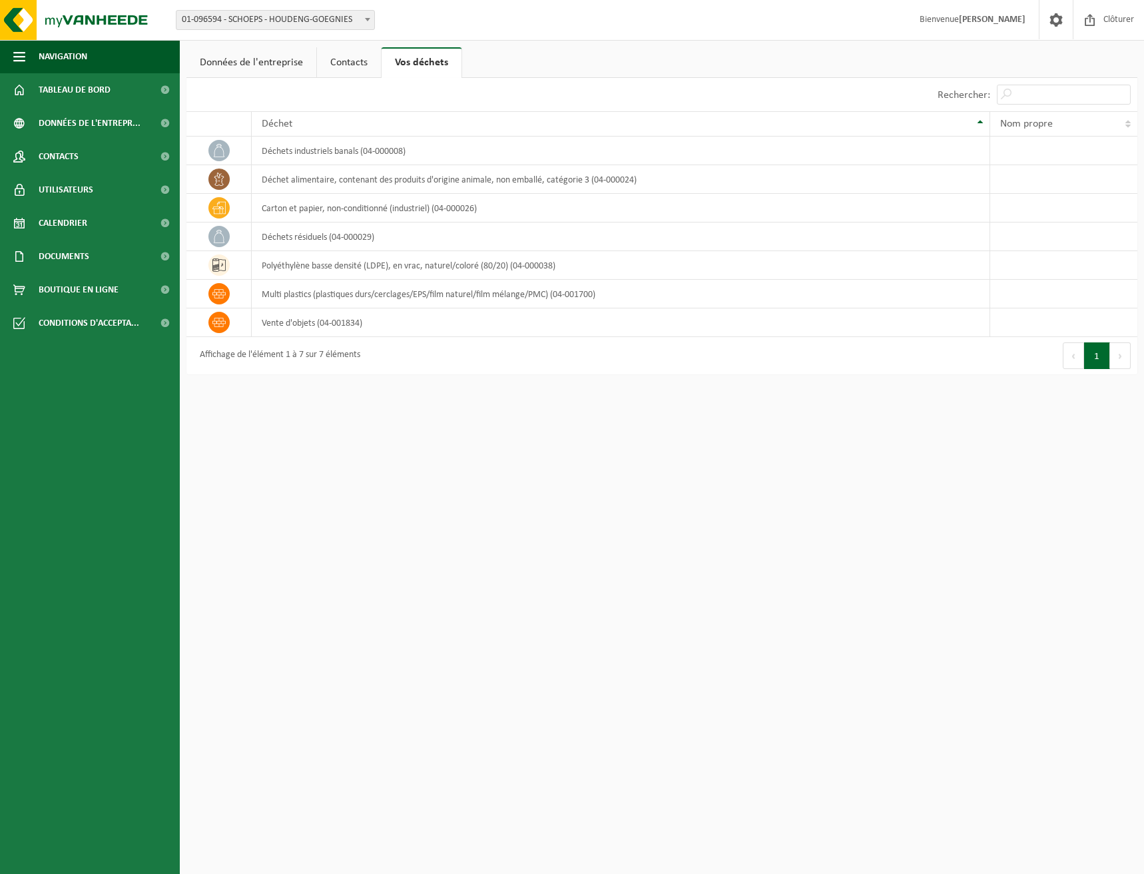
click at [356, 59] on link "Contacts" at bounding box center [349, 62] width 64 height 31
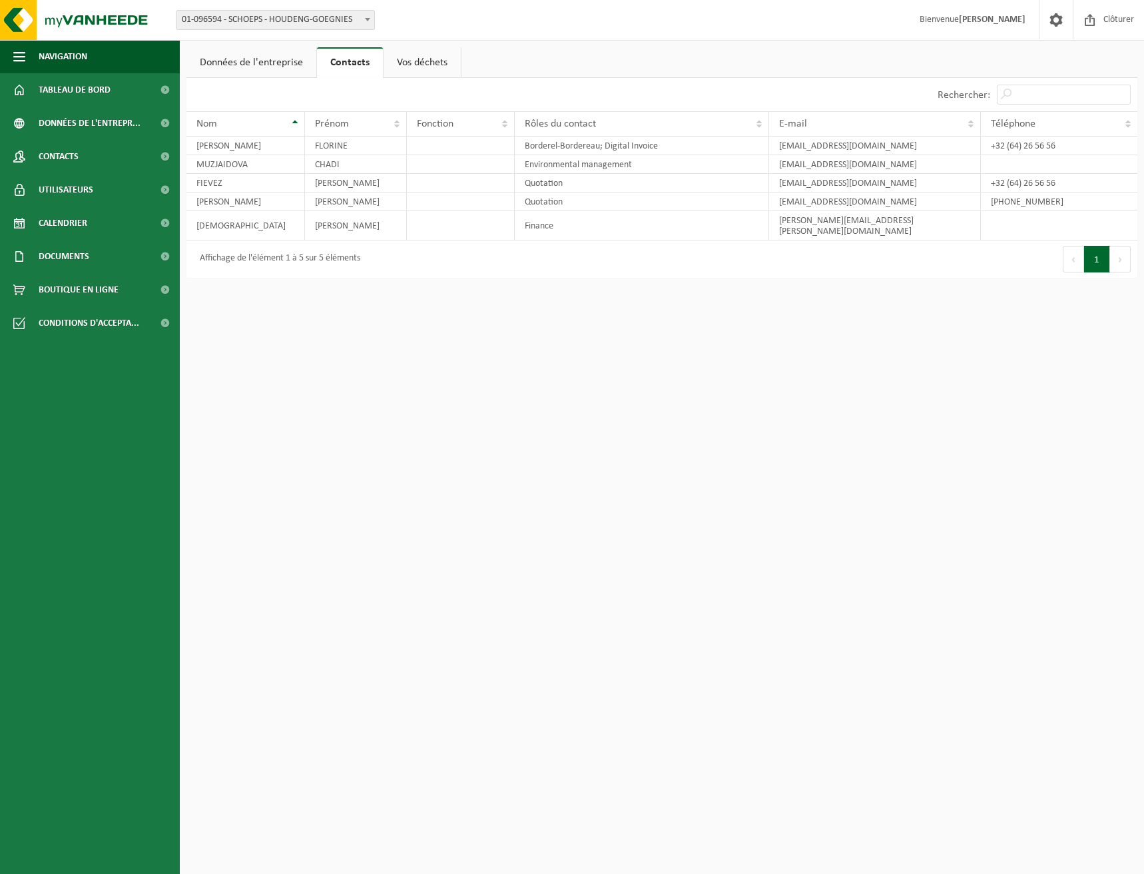
click at [254, 59] on link "Données de l'entreprise" at bounding box center [251, 62] width 130 height 31
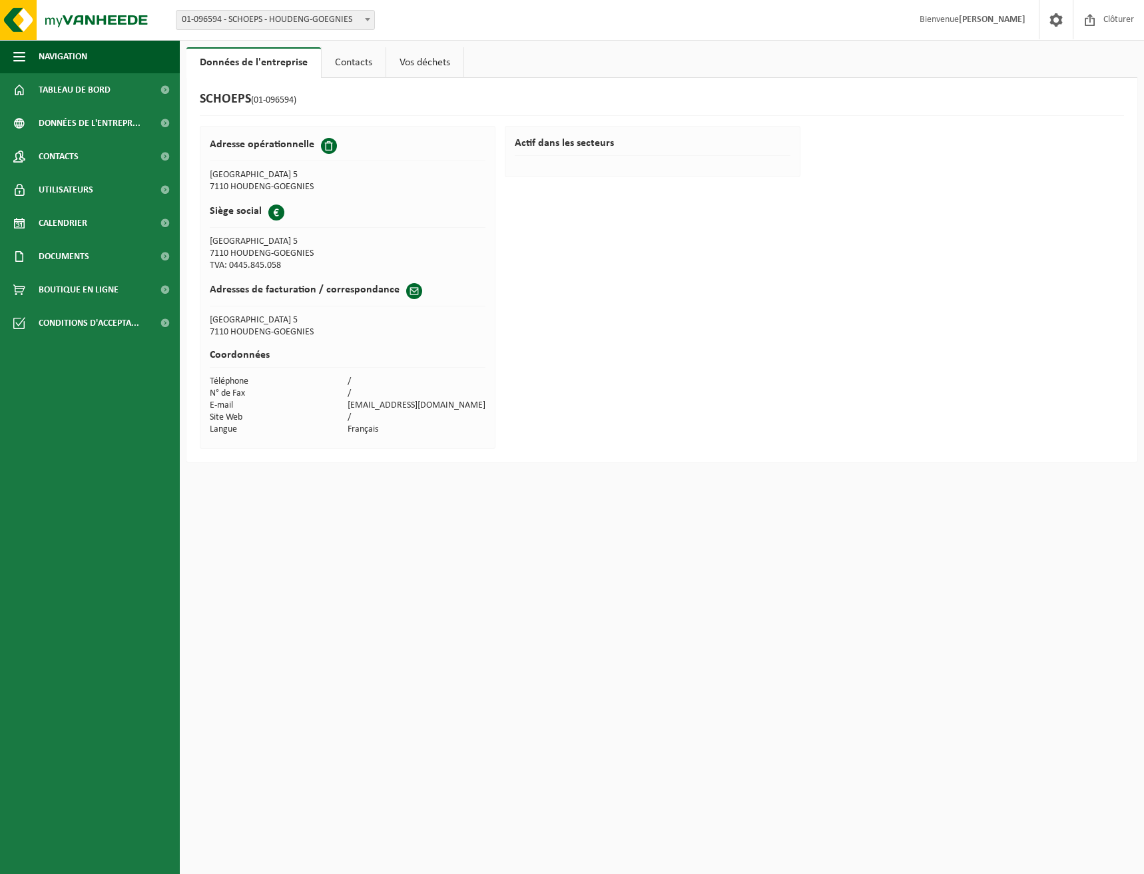
click at [402, 63] on link "Vos déchets" at bounding box center [424, 62] width 77 height 31
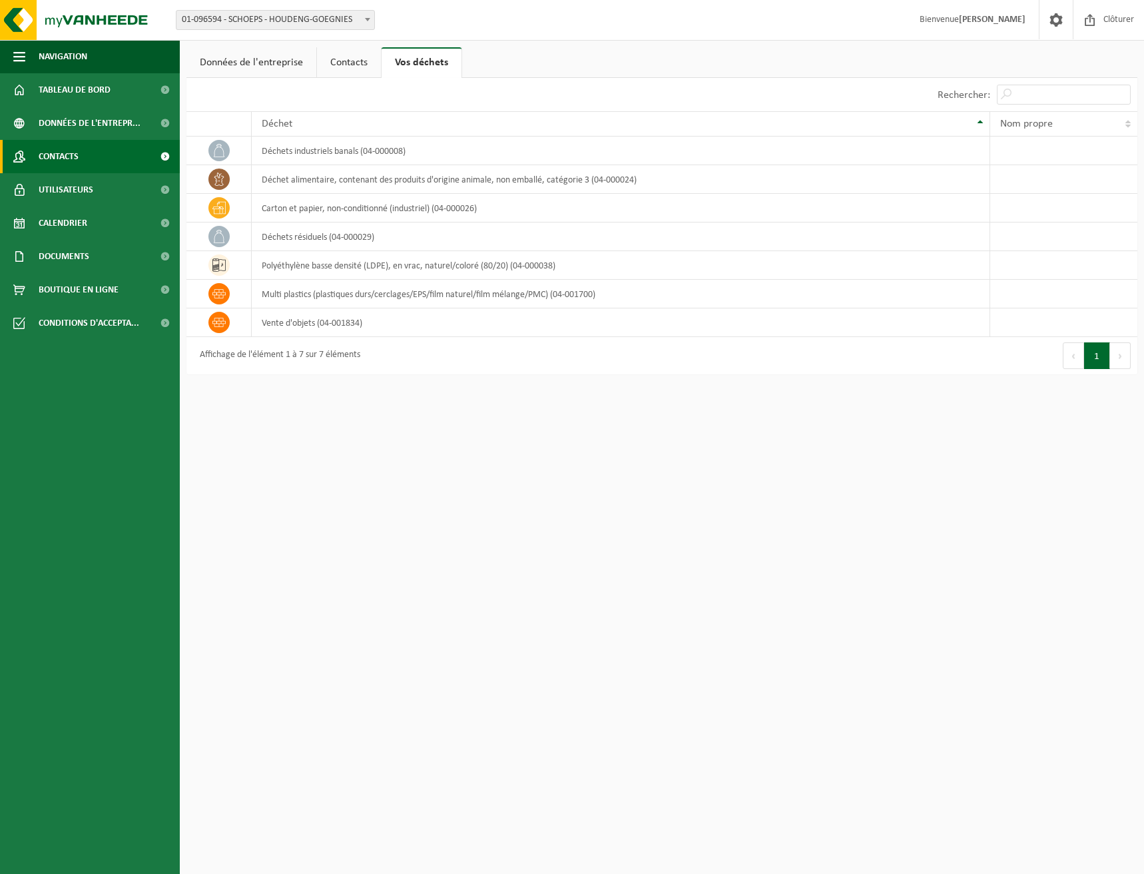
click at [81, 150] on link "Contacts" at bounding box center [90, 156] width 180 height 33
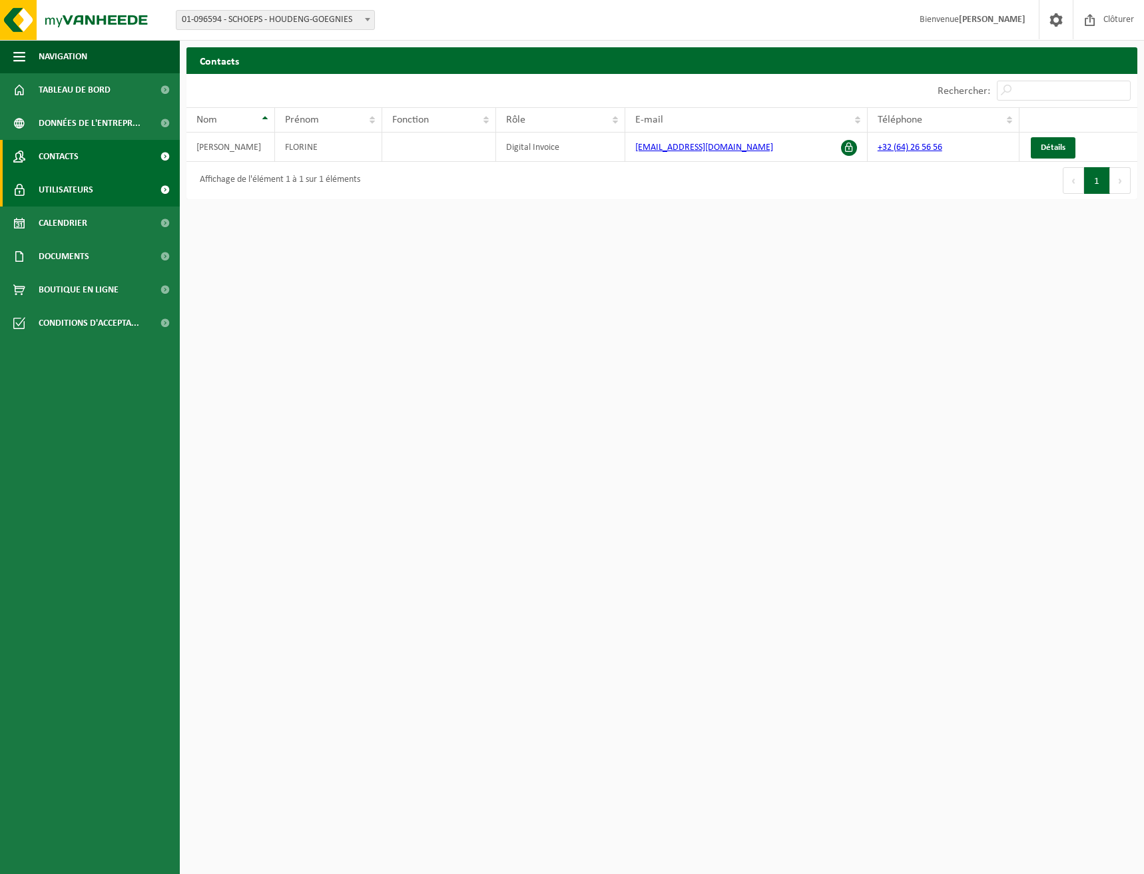
click at [72, 176] on span "Utilisateurs" at bounding box center [66, 189] width 55 height 33
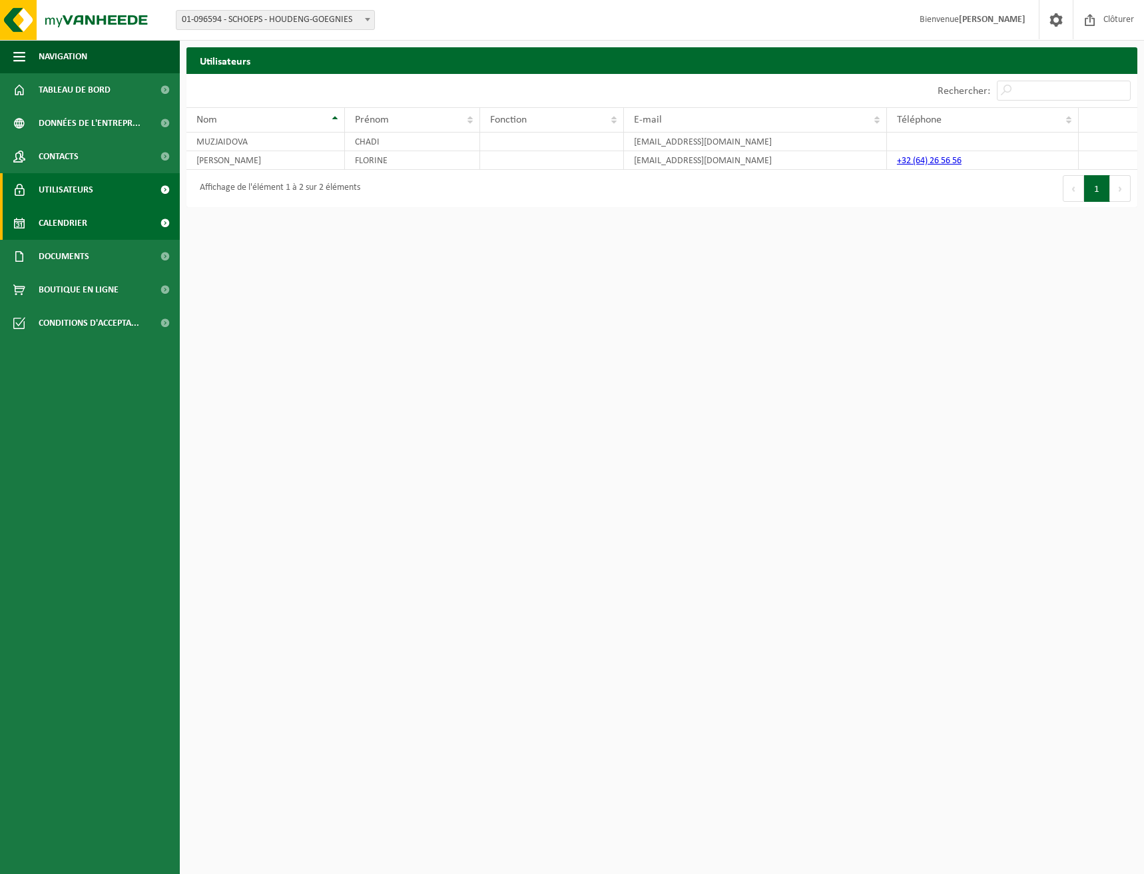
click at [83, 212] on span "Calendrier" at bounding box center [63, 222] width 49 height 33
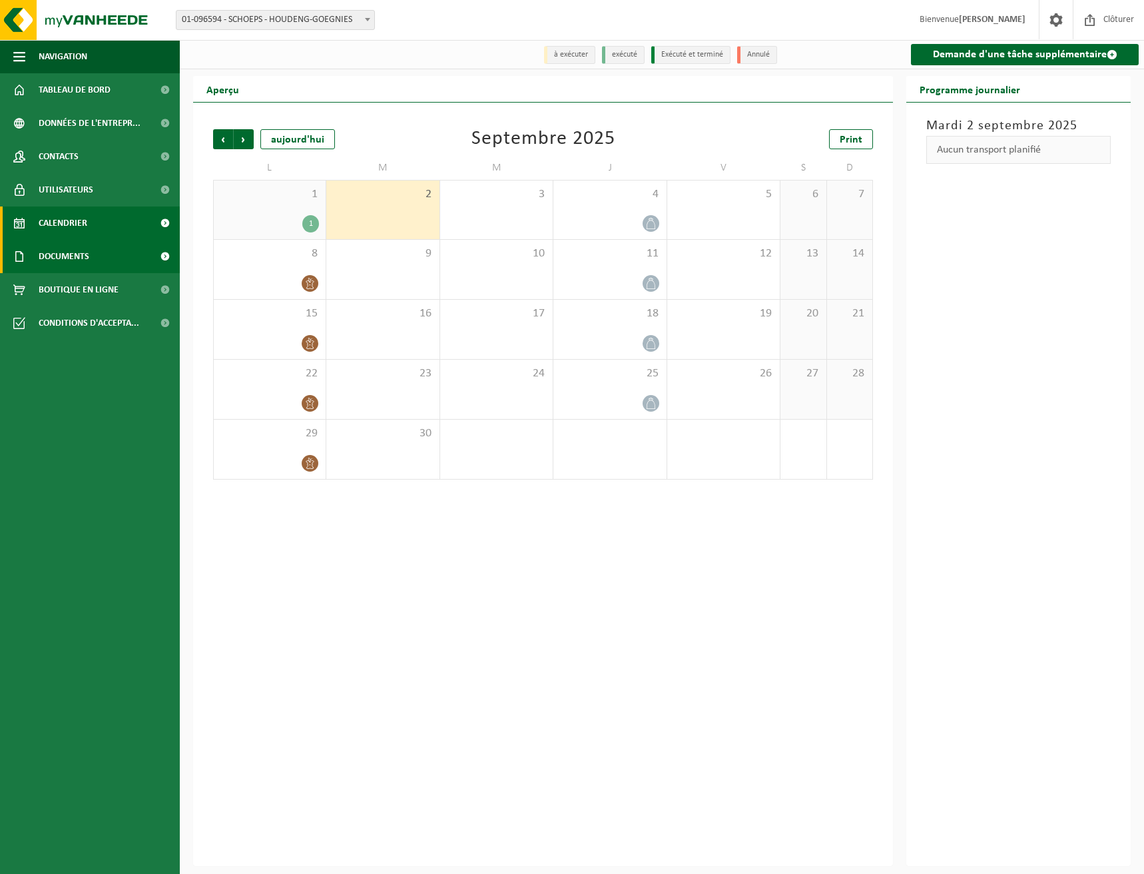
click at [88, 256] on span "Documents" at bounding box center [64, 256] width 51 height 33
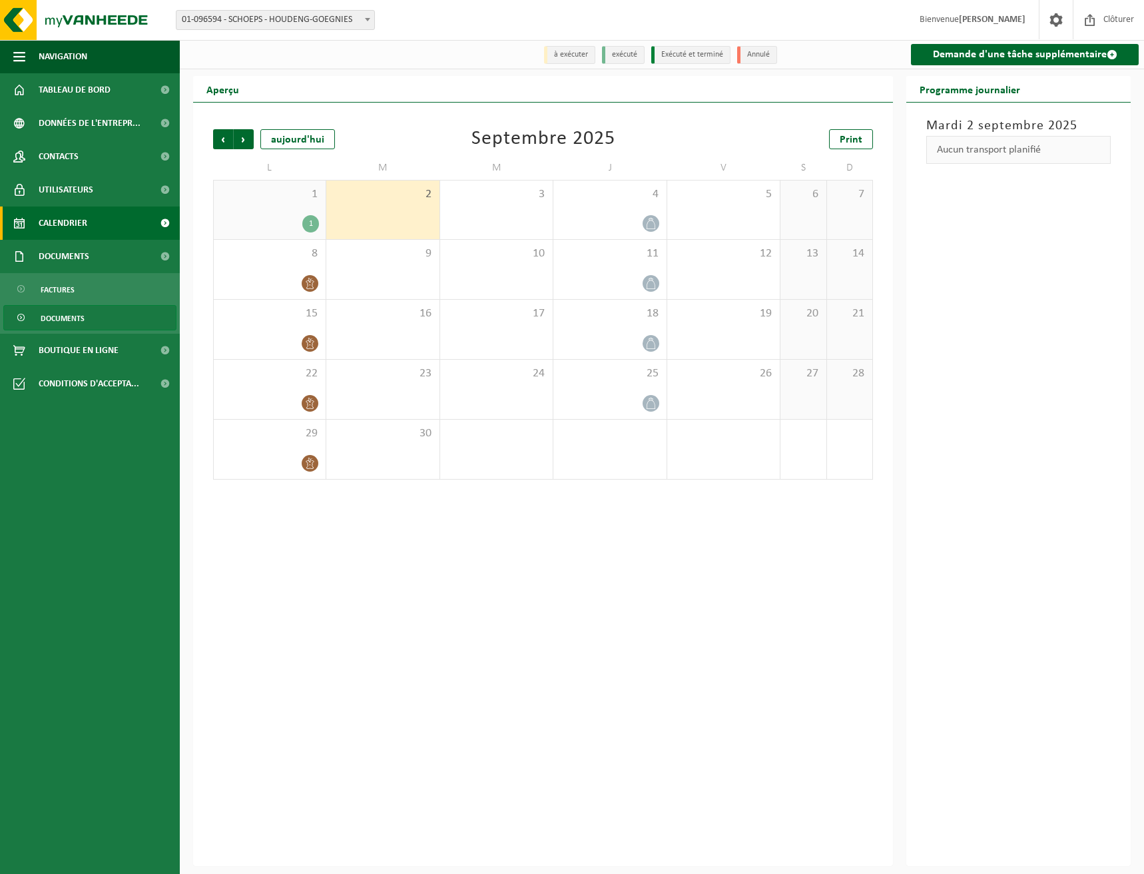
click at [81, 314] on span "Documents" at bounding box center [63, 318] width 44 height 25
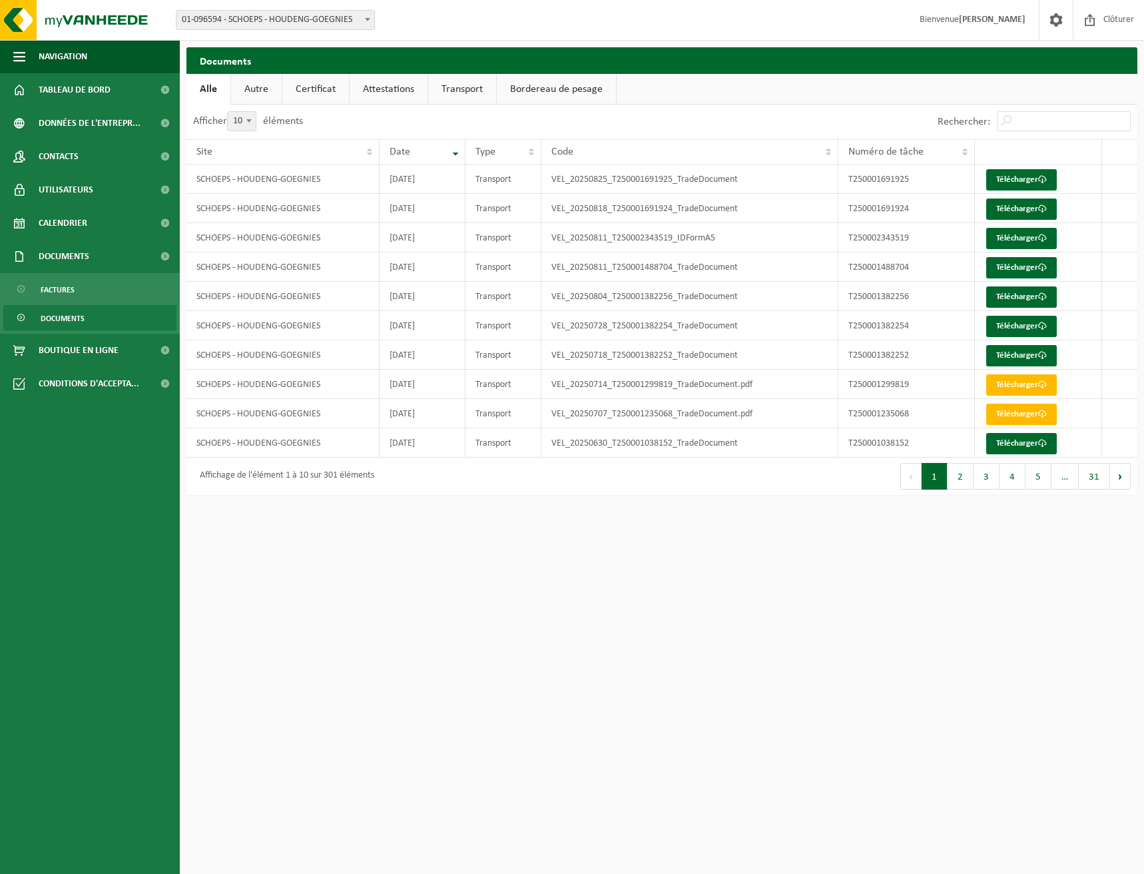
click at [255, 93] on link "Autre" at bounding box center [256, 89] width 51 height 31
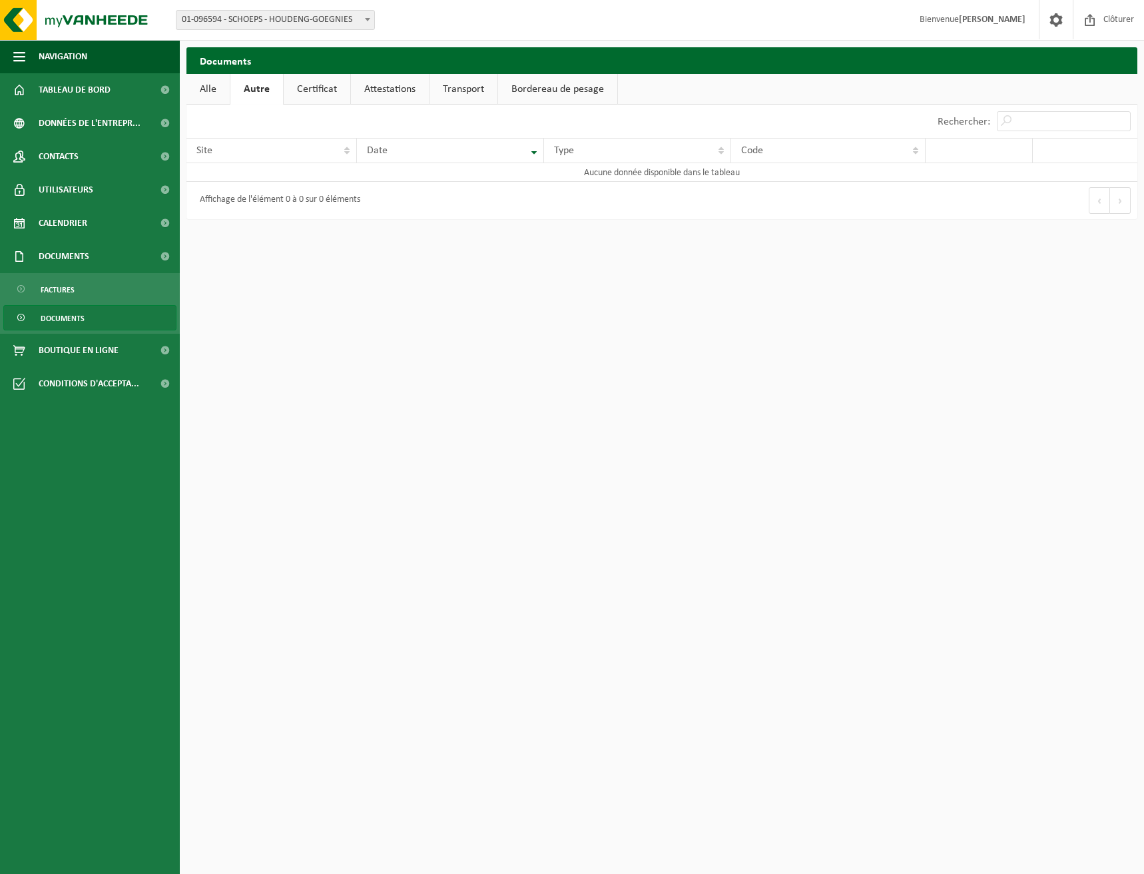
click at [327, 90] on link "Certificat" at bounding box center [317, 89] width 67 height 31
click at [360, 86] on link "Attestations" at bounding box center [389, 89] width 78 height 31
click at [451, 86] on link "Transport" at bounding box center [465, 89] width 68 height 31
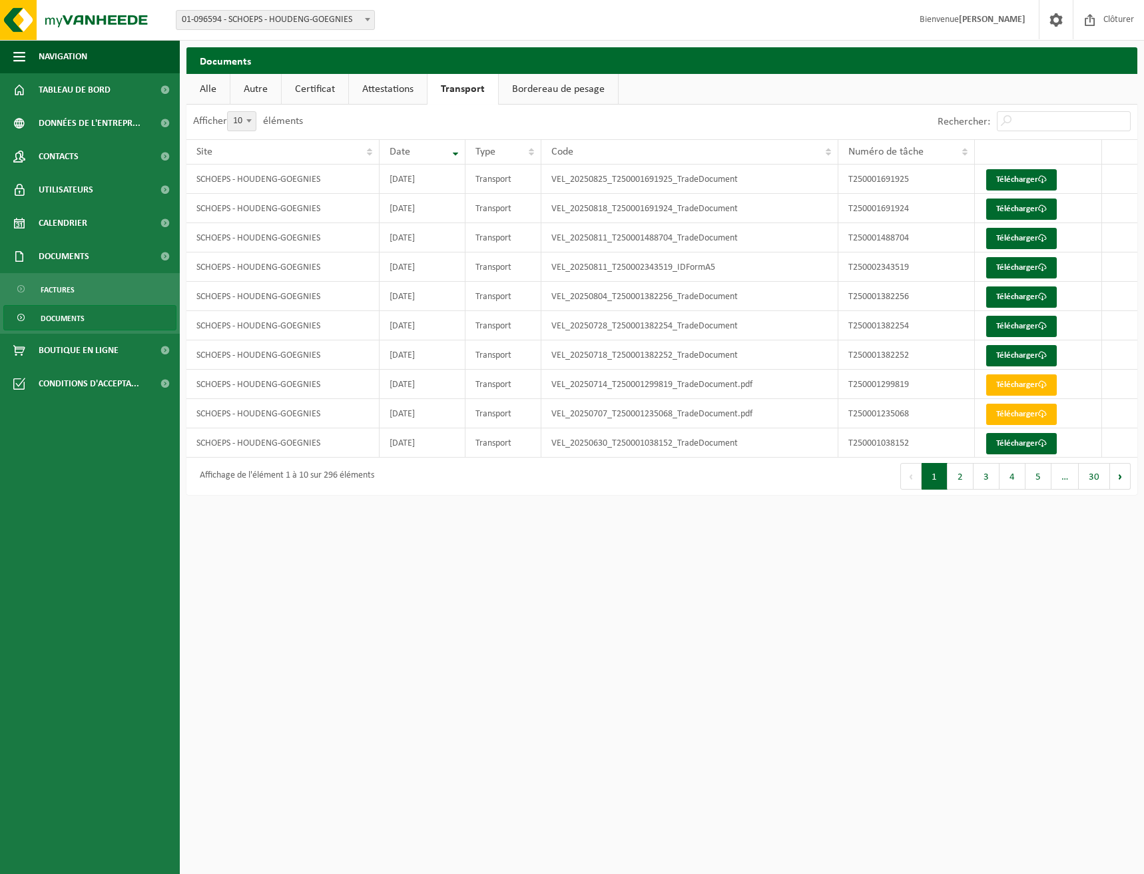
click at [107, 320] on link "Documents" at bounding box center [89, 317] width 173 height 25
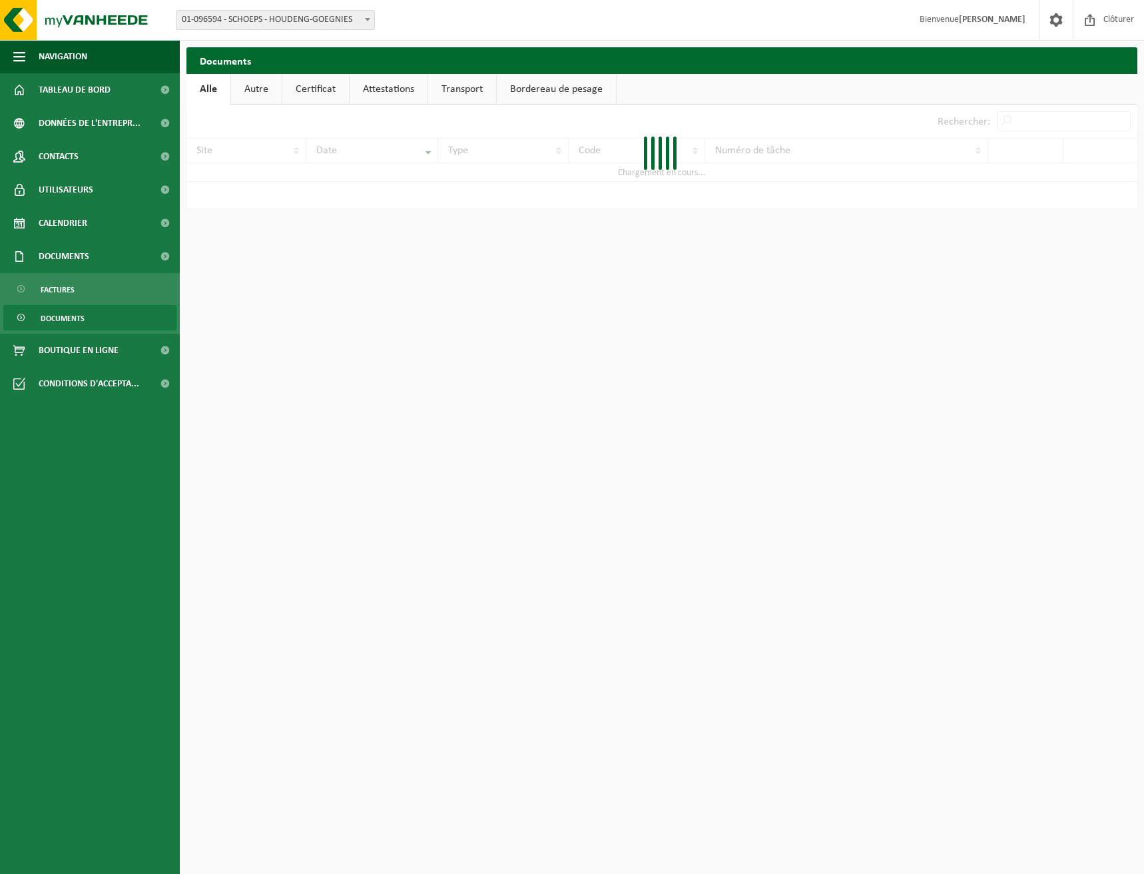
click at [115, 342] on span "Boutique en ligne" at bounding box center [79, 350] width 80 height 33
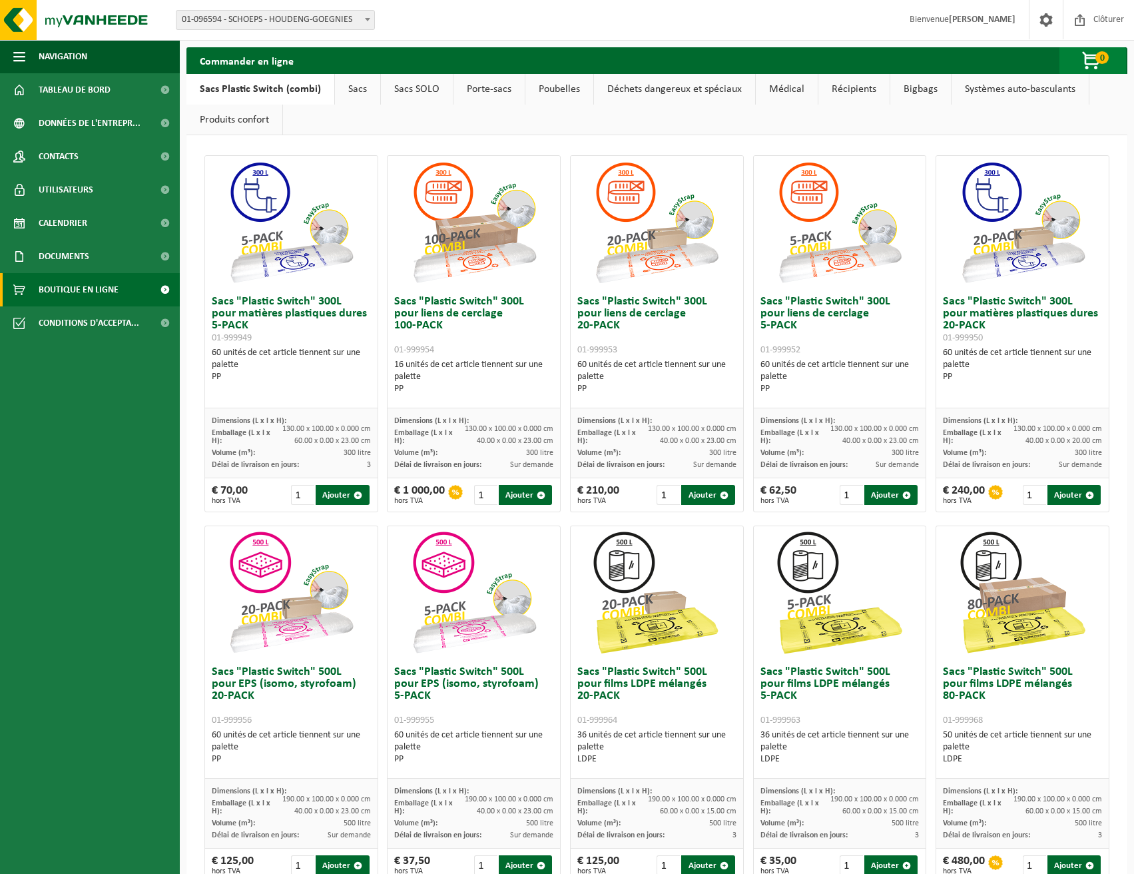
click at [1095, 59] on span "0" at bounding box center [1101, 57] width 13 height 13
click at [1044, 15] on span at bounding box center [1046, 19] width 20 height 39
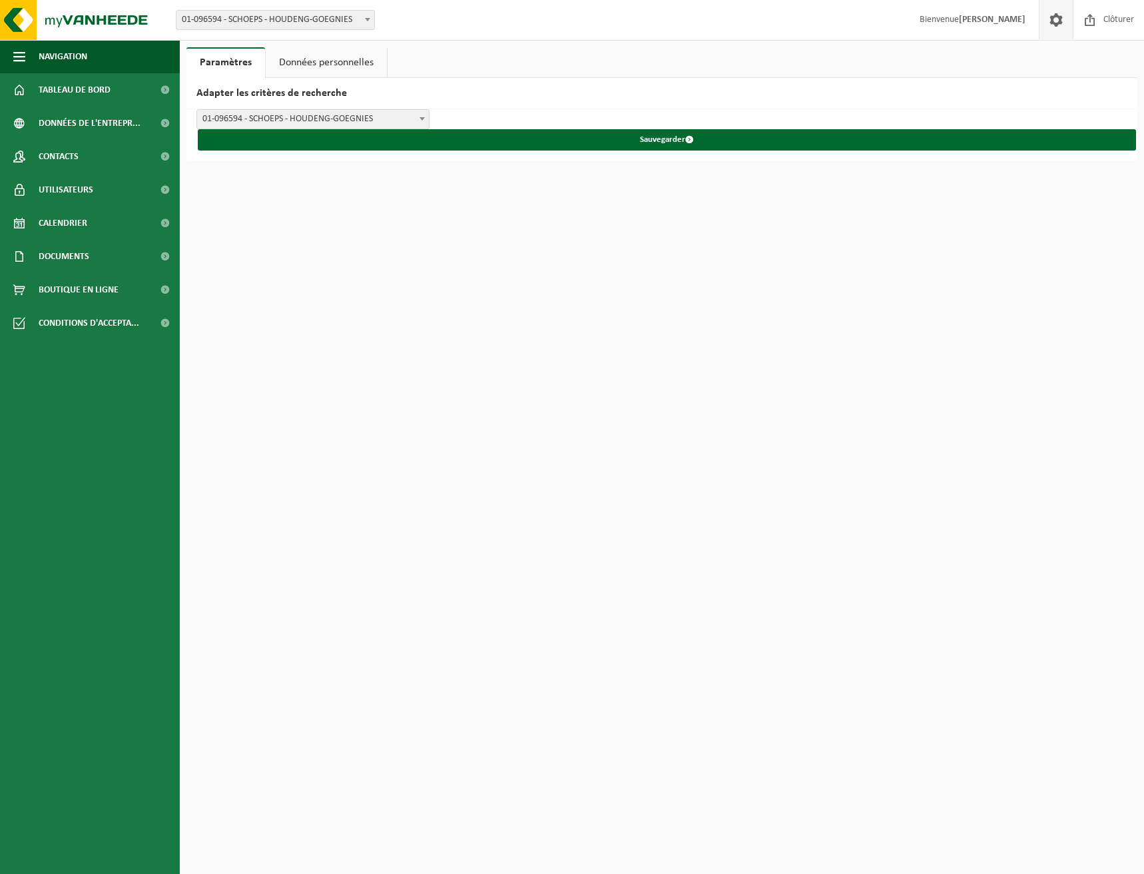
click at [324, 59] on link "Données personnelles" at bounding box center [326, 62] width 121 height 31
